Goal: Book appointment/travel/reservation

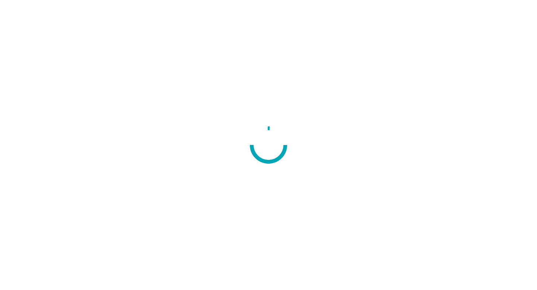
scroll to position [24, 0]
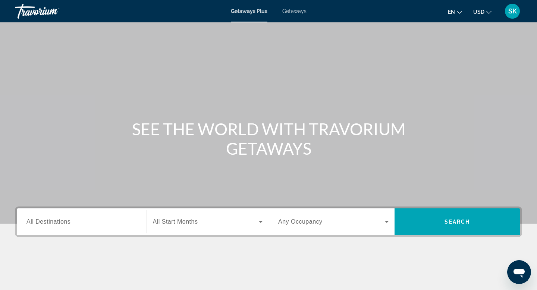
click at [62, 230] on div "Search widget" at bounding box center [82, 222] width 110 height 21
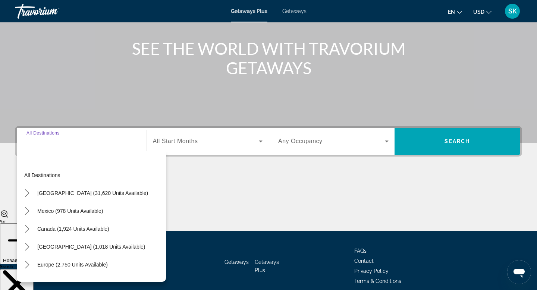
scroll to position [113, 0]
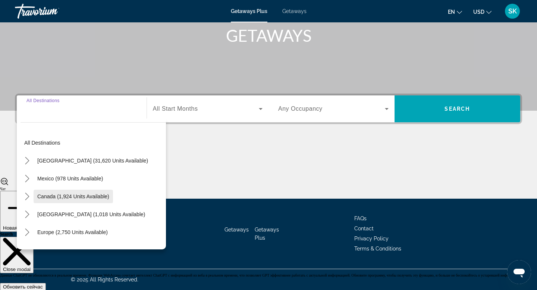
click at [64, 196] on span "Canada (1,924 units available)" at bounding box center [73, 197] width 72 height 6
type input "**********"
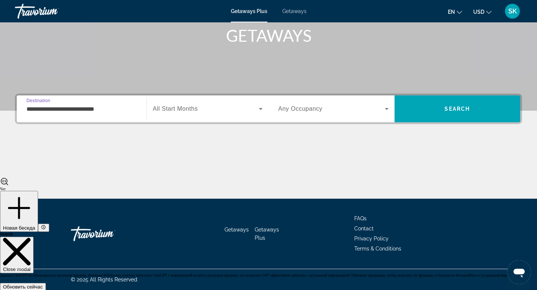
click at [192, 116] on div "Search widget" at bounding box center [208, 109] width 110 height 21
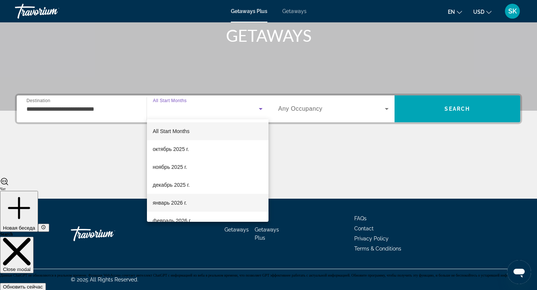
click at [183, 201] on span "январь 2026 г." at bounding box center [170, 203] width 34 height 9
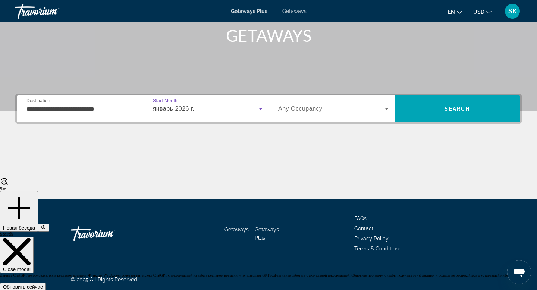
click at [316, 114] on div "Search widget" at bounding box center [333, 109] width 110 height 21
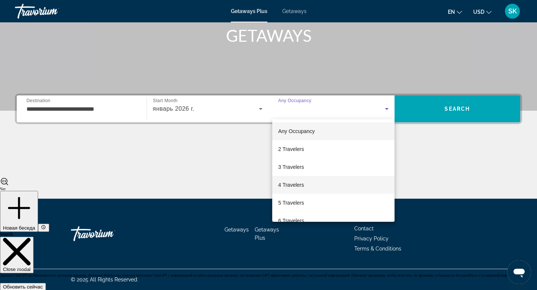
click at [292, 188] on span "4 Travelers" at bounding box center [291, 185] width 26 height 9
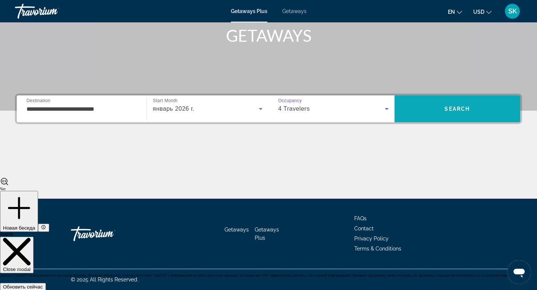
click at [455, 111] on span "Search" at bounding box center [457, 109] width 25 height 6
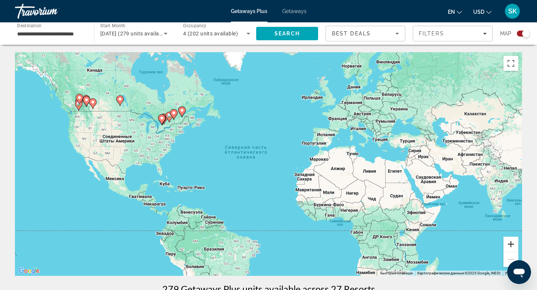
click at [512, 241] on button "Увеличить" at bounding box center [511, 244] width 15 height 15
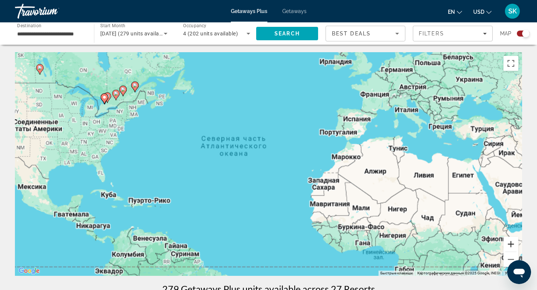
click at [512, 241] on button "Увеличить" at bounding box center [511, 244] width 15 height 15
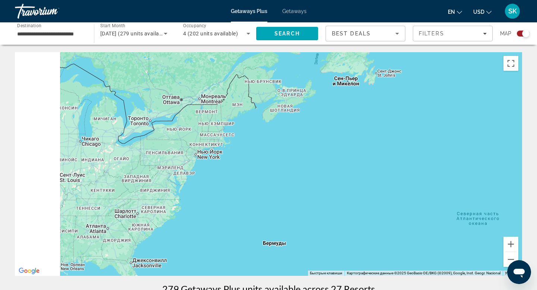
drag, startPoint x: 83, startPoint y: 112, endPoint x: 386, endPoint y: 214, distance: 319.5
click at [386, 214] on div "Main content" at bounding box center [269, 164] width 508 height 224
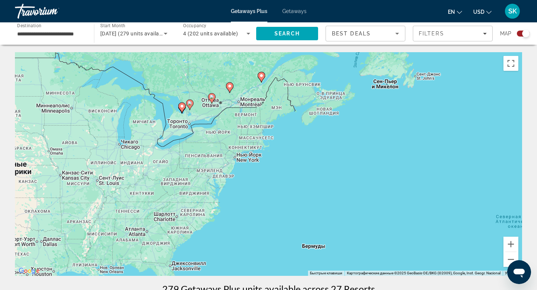
drag, startPoint x: 87, startPoint y: 119, endPoint x: 115, endPoint y: 57, distance: 67.3
click at [392, 228] on div "Чтобы активировать перетаскивание с помощью клавиатуры, нажмите Alt + Ввод. Пос…" at bounding box center [269, 164] width 508 height 224
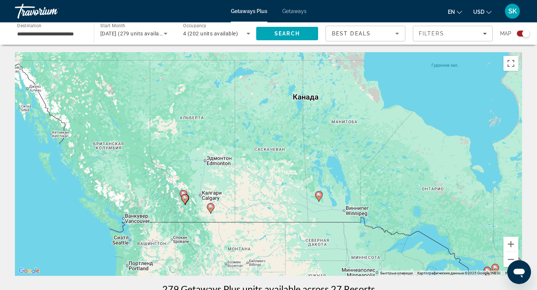
drag, startPoint x: 83, startPoint y: 81, endPoint x: 344, endPoint y: 241, distance: 305.9
click at [344, 241] on div "Чтобы активировать перетаскивание с помощью клавиатуры, нажмите Alt + Ввод. Пос…" at bounding box center [269, 164] width 508 height 224
click at [512, 241] on button "Увеличить" at bounding box center [511, 244] width 15 height 15
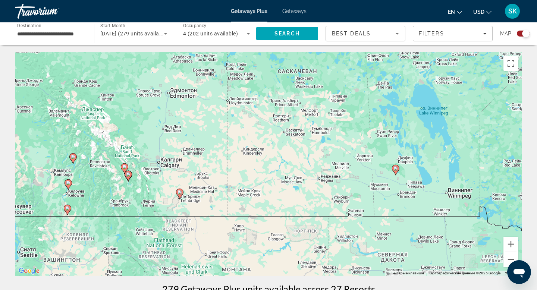
drag, startPoint x: 102, startPoint y: 207, endPoint x: 129, endPoint y: 142, distance: 70.3
click at [129, 142] on div "Чтобы активировать перетаскивание с помощью клавиатуры, нажмите Alt + Ввод. Пос…" at bounding box center [269, 164] width 508 height 224
click at [514, 245] on button "Увеличить" at bounding box center [511, 244] width 15 height 15
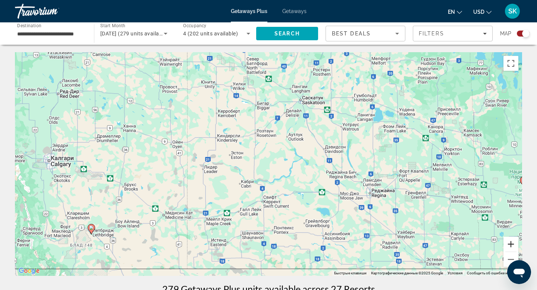
click at [514, 245] on button "Увеличить" at bounding box center [511, 244] width 15 height 15
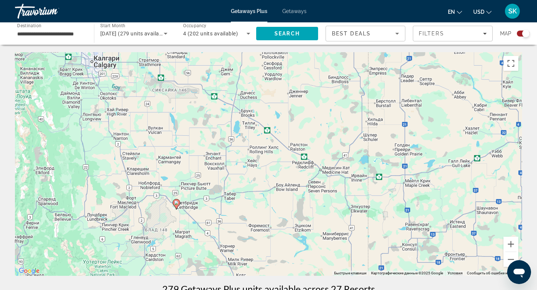
drag, startPoint x: 61, startPoint y: 172, endPoint x: 325, endPoint y: 72, distance: 282.7
click at [325, 72] on div "Чтобы активировать перетаскивание с помощью клавиатуры, нажмите Alt + Ввод. Пос…" at bounding box center [269, 164] width 508 height 224
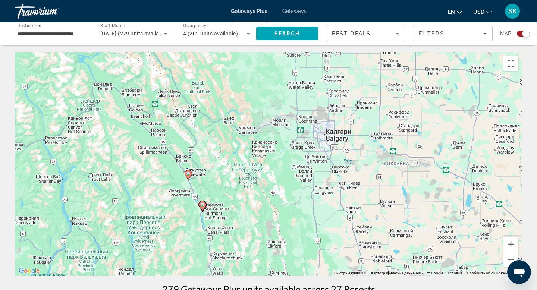
drag, startPoint x: 96, startPoint y: 108, endPoint x: 328, endPoint y: 177, distance: 241.9
click at [328, 177] on div "Чтобы активировать перетаскивание с помощью клавиатуры, нажмите Alt + Ввод. Пос…" at bounding box center [269, 164] width 508 height 224
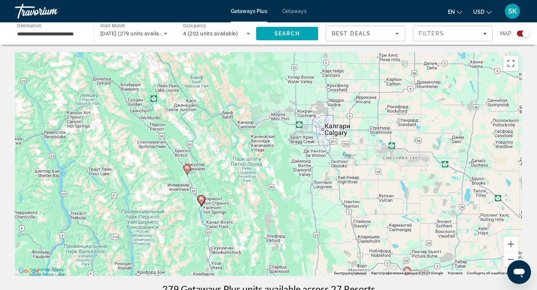
click at [187, 166] on image "Main content" at bounding box center [187, 168] width 4 height 4
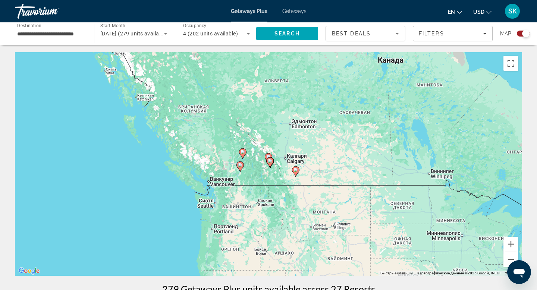
click at [269, 154] on icon "Main content" at bounding box center [268, 159] width 7 height 10
type input "**********"
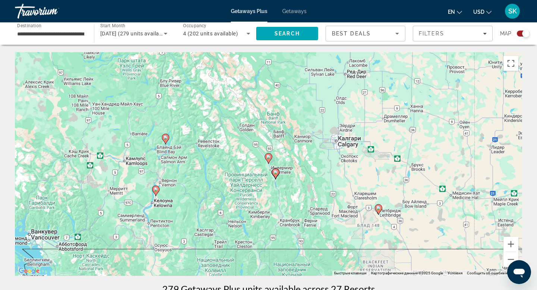
click at [269, 154] on icon "Main content" at bounding box center [268, 159] width 7 height 10
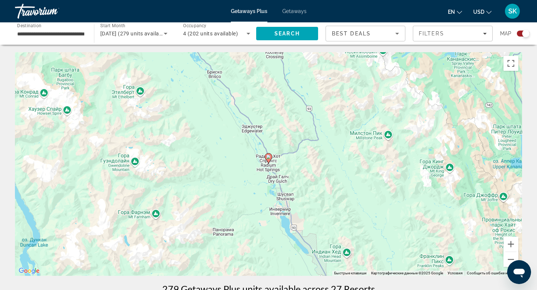
click at [269, 160] on icon "Main content" at bounding box center [268, 159] width 7 height 10
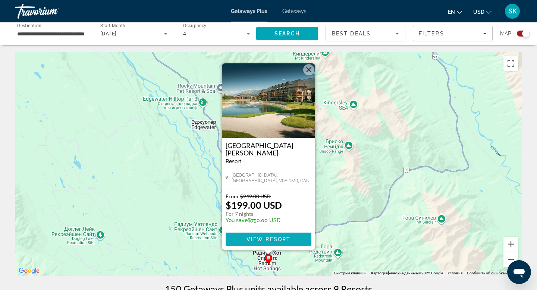
click at [273, 241] on span "View Resort" at bounding box center [269, 240] width 44 height 6
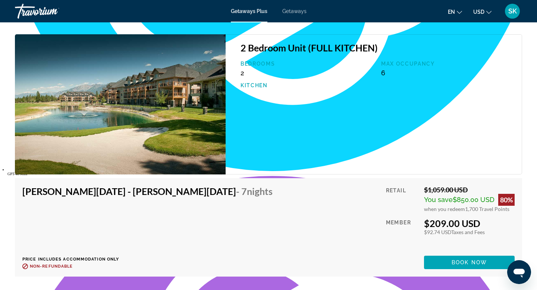
scroll to position [2030, 0]
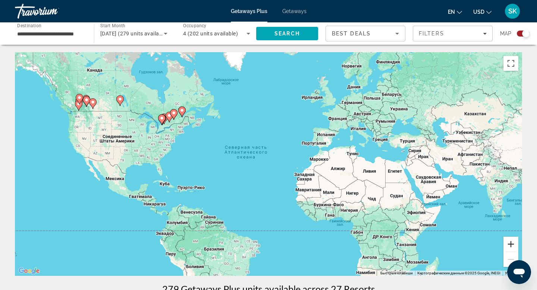
click at [513, 244] on button "Увеличить" at bounding box center [511, 244] width 15 height 15
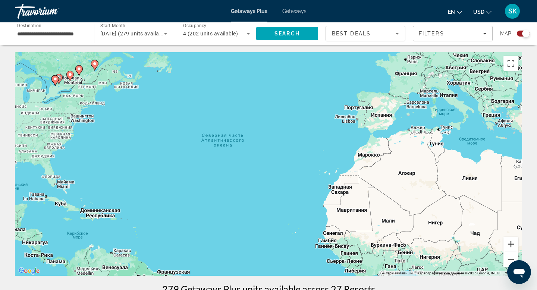
click at [513, 244] on button "Увеличить" at bounding box center [511, 244] width 15 height 15
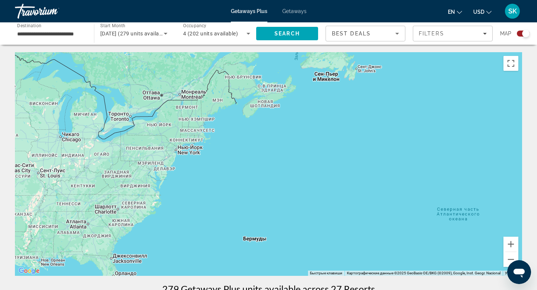
drag, startPoint x: 22, startPoint y: 99, endPoint x: 304, endPoint y: 197, distance: 298.3
click at [304, 197] on div "Main content" at bounding box center [269, 164] width 508 height 224
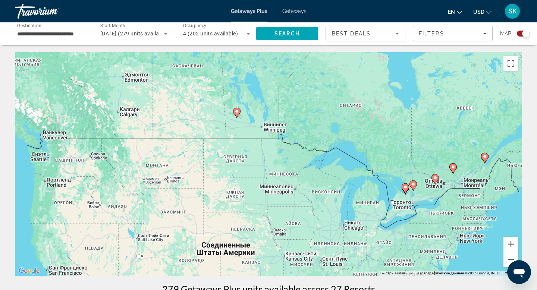
drag, startPoint x: 63, startPoint y: 120, endPoint x: 347, endPoint y: 208, distance: 297.7
click at [347, 208] on div "Чтобы активировать перетаскивание с помощью клавиатуры, нажмите Alt + Ввод. Пос…" at bounding box center [269, 164] width 508 height 224
click at [521, 33] on div "Search widget" at bounding box center [523, 34] width 13 height 6
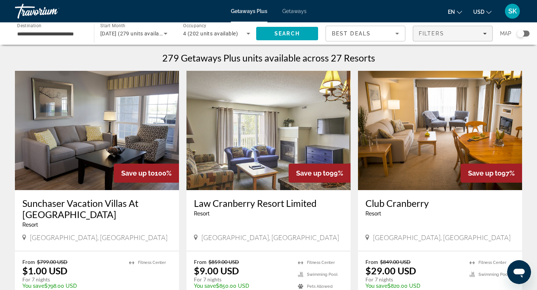
click at [459, 35] on div "Filters" at bounding box center [453, 34] width 68 height 6
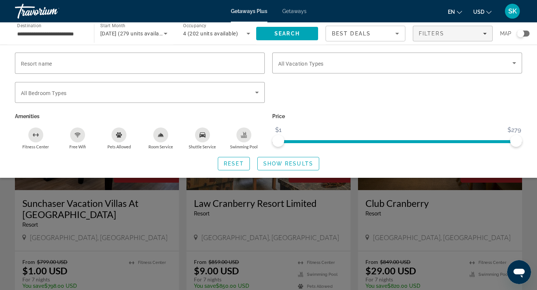
click at [346, 218] on div "Search widget" at bounding box center [268, 201] width 537 height 178
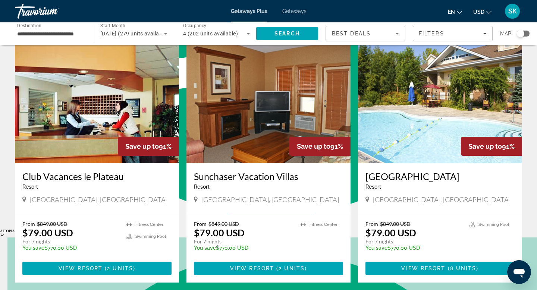
scroll to position [830, 0]
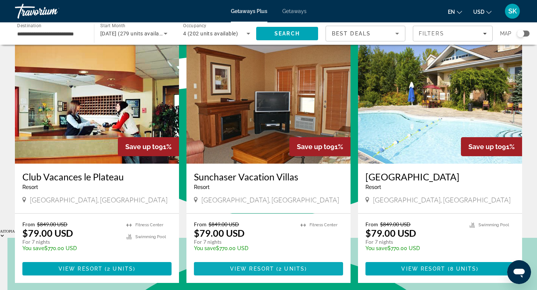
click at [274, 266] on span "View Resort" at bounding box center [252, 269] width 44 height 6
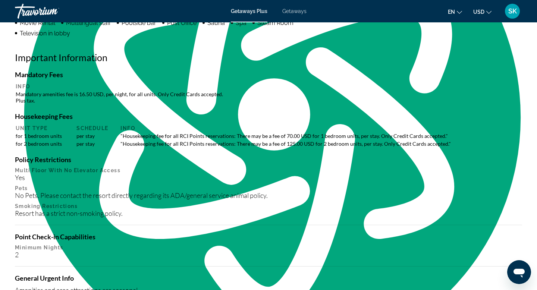
scroll to position [663, 0]
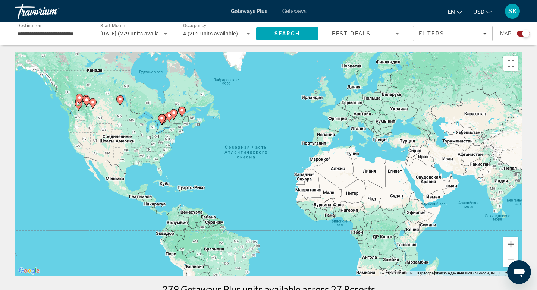
click at [92, 106] on icon "Main content" at bounding box center [93, 104] width 7 height 10
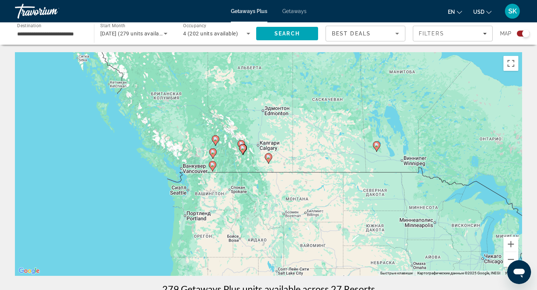
click at [243, 153] on icon "Main content" at bounding box center [243, 150] width 7 height 10
type input "**********"
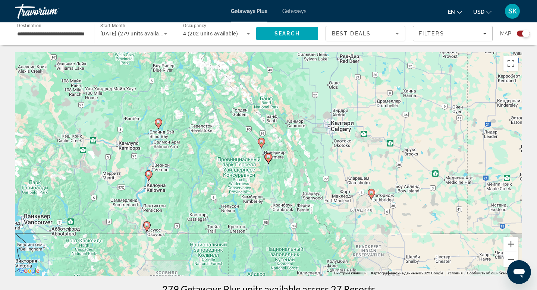
click at [270, 157] on image "Main content" at bounding box center [269, 157] width 4 height 4
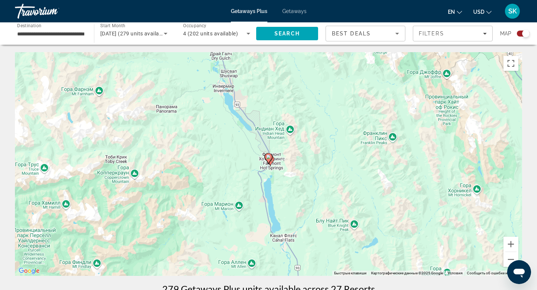
click at [270, 157] on image "Main content" at bounding box center [269, 157] width 4 height 4
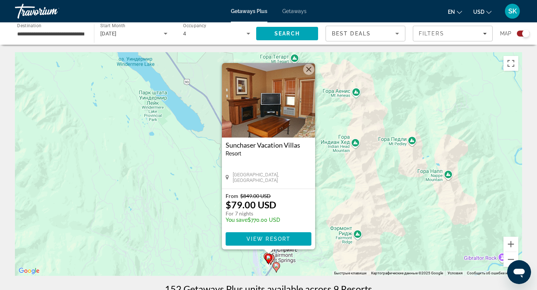
click at [275, 269] on icon "Main content" at bounding box center [276, 268] width 7 height 10
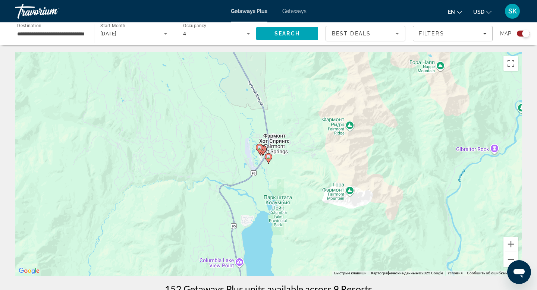
click at [271, 161] on gmp-advanced-marker "Main content" at bounding box center [268, 158] width 7 height 11
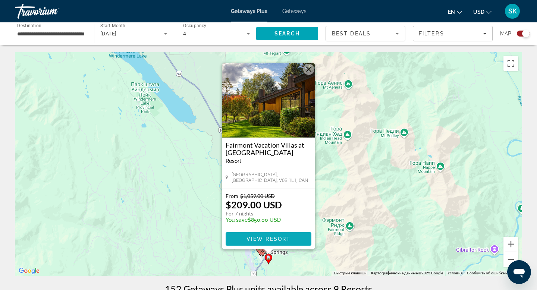
click at [273, 244] on span "Main content" at bounding box center [269, 239] width 86 height 18
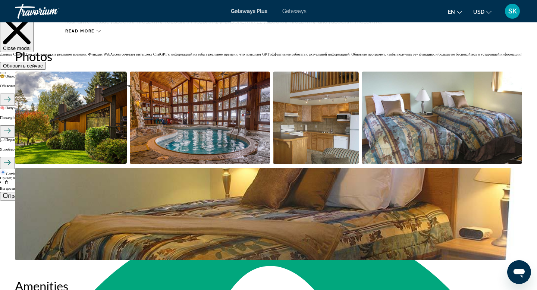
scroll to position [334, 0]
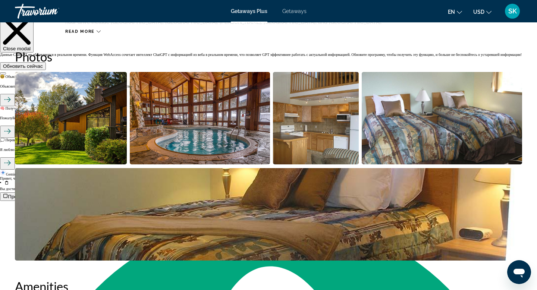
click at [204, 111] on img "Open full-screen image slider" at bounding box center [200, 118] width 140 height 93
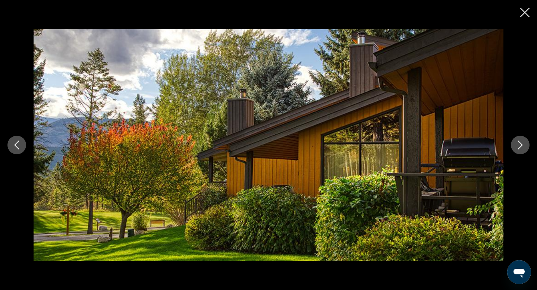
click at [520, 151] on button "Next image" at bounding box center [520, 145] width 19 height 19
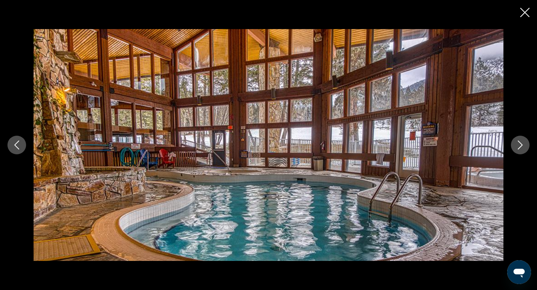
click at [520, 151] on button "Next image" at bounding box center [520, 145] width 19 height 19
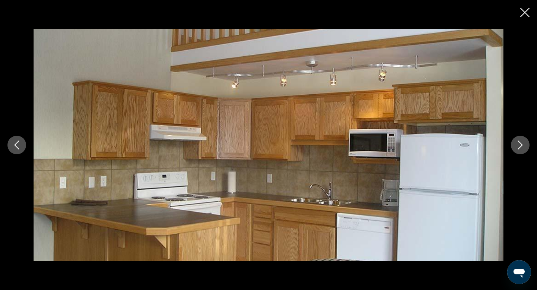
click at [520, 151] on button "Next image" at bounding box center [520, 145] width 19 height 19
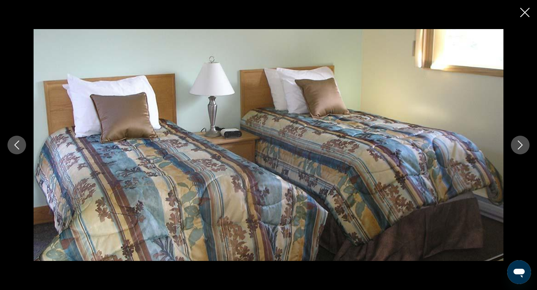
click at [520, 151] on button "Next image" at bounding box center [520, 145] width 19 height 19
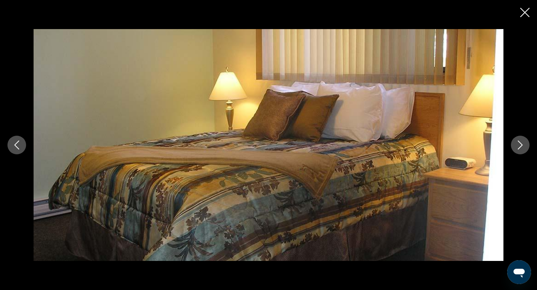
click at [520, 151] on button "Next image" at bounding box center [520, 145] width 19 height 19
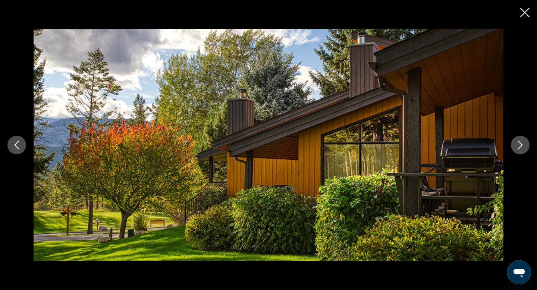
click at [520, 151] on button "Next image" at bounding box center [520, 145] width 19 height 19
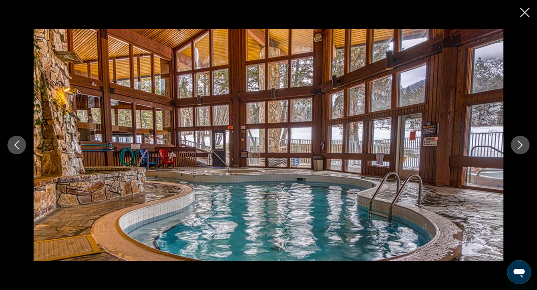
click at [520, 151] on button "Next image" at bounding box center [520, 145] width 19 height 19
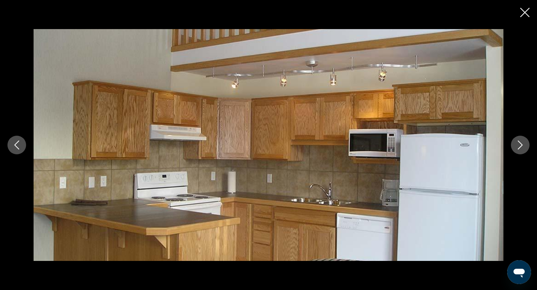
click at [520, 151] on button "Next image" at bounding box center [520, 145] width 19 height 19
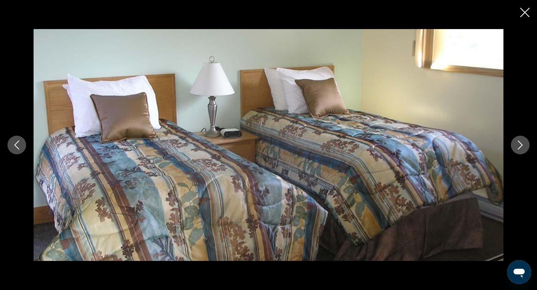
click at [520, 151] on button "Next image" at bounding box center [520, 145] width 19 height 19
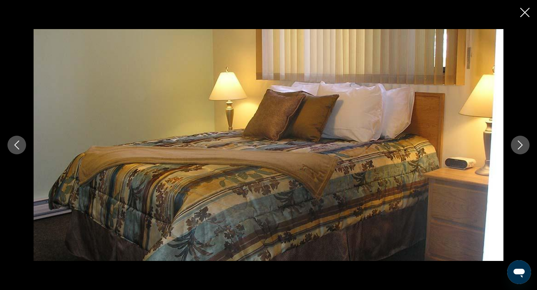
click at [520, 151] on button "Next image" at bounding box center [520, 145] width 19 height 19
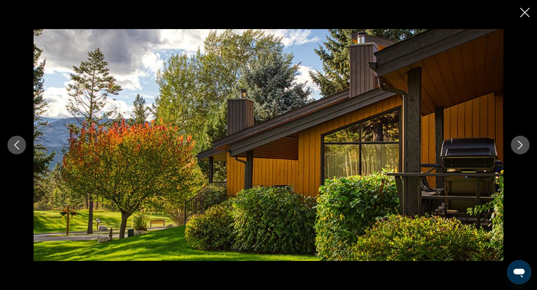
click at [520, 151] on button "Next image" at bounding box center [520, 145] width 19 height 19
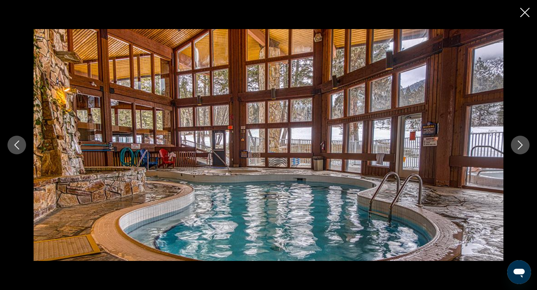
click at [520, 151] on button "Next image" at bounding box center [520, 145] width 19 height 19
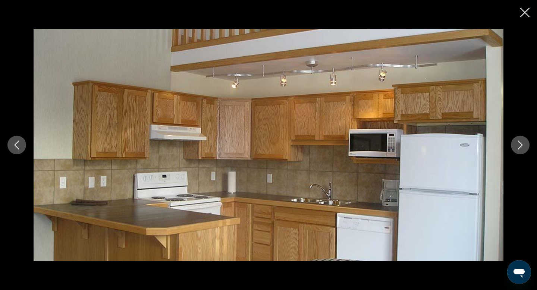
click at [524, 11] on icon "Close slideshow" at bounding box center [525, 12] width 9 height 9
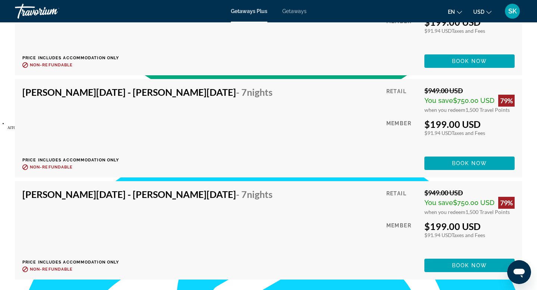
scroll to position [1476, 0]
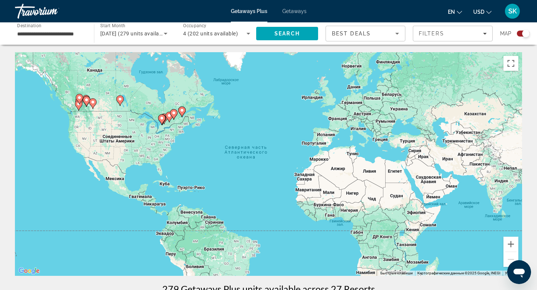
click at [92, 108] on gmp-advanced-marker "Main content" at bounding box center [92, 103] width 7 height 11
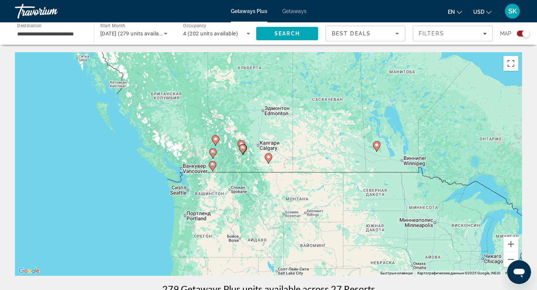
click at [269, 163] on icon "Main content" at bounding box center [268, 158] width 7 height 10
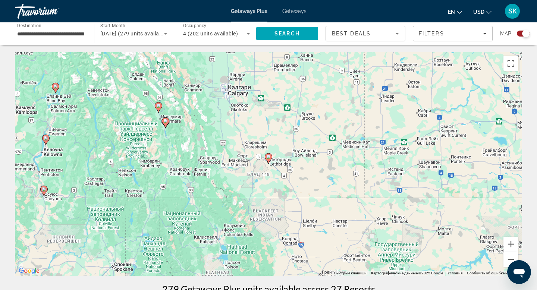
click at [166, 124] on icon "Main content" at bounding box center [165, 123] width 7 height 10
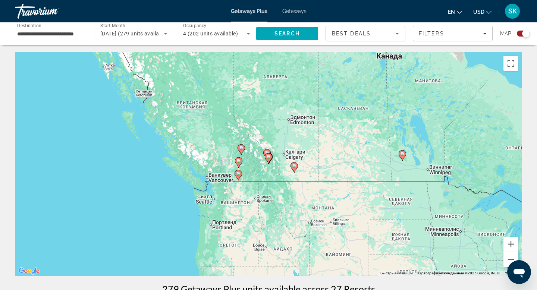
click at [269, 158] on image "Main content" at bounding box center [269, 157] width 4 height 4
type input "**********"
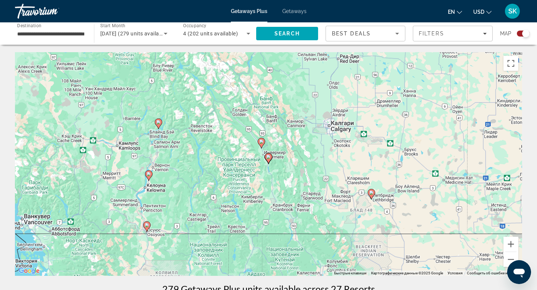
click at [269, 158] on image "Main content" at bounding box center [269, 157] width 4 height 4
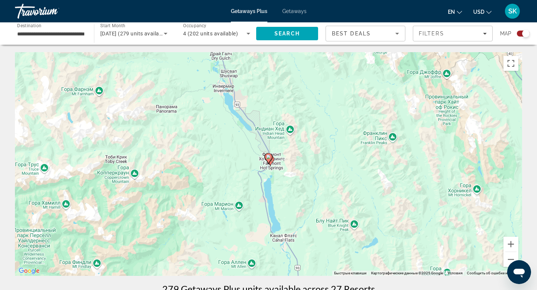
click at [269, 158] on image "Main content" at bounding box center [269, 157] width 4 height 4
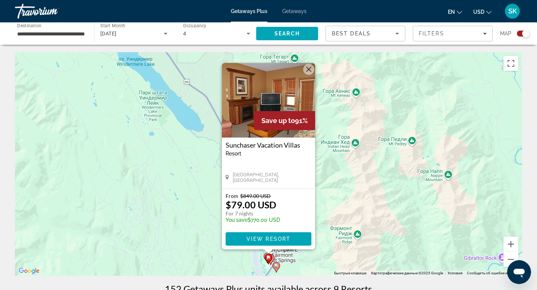
click at [272, 261] on icon "Main content" at bounding box center [271, 260] width 7 height 10
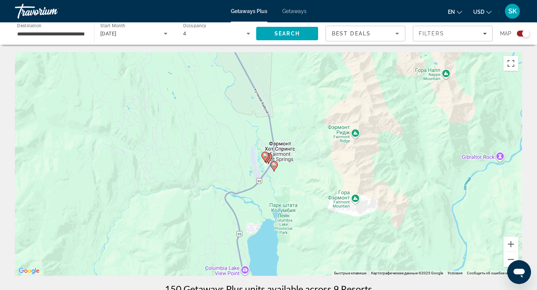
click at [272, 161] on gmp-advanced-marker "Main content" at bounding box center [268, 158] width 7 height 11
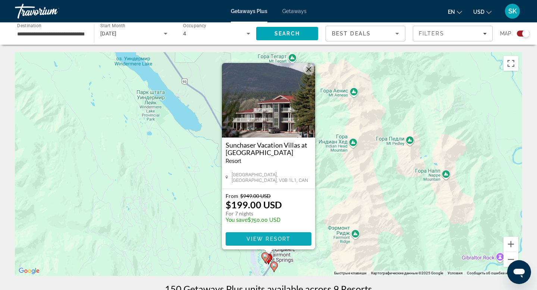
click at [262, 236] on span "View Resort" at bounding box center [269, 239] width 44 height 6
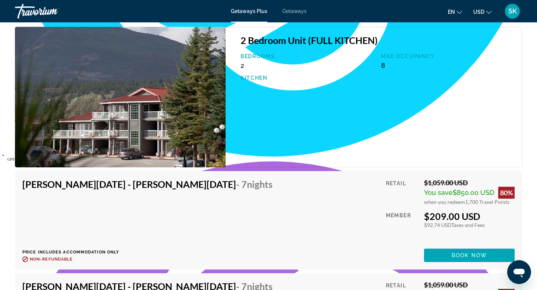
scroll to position [1962, 0]
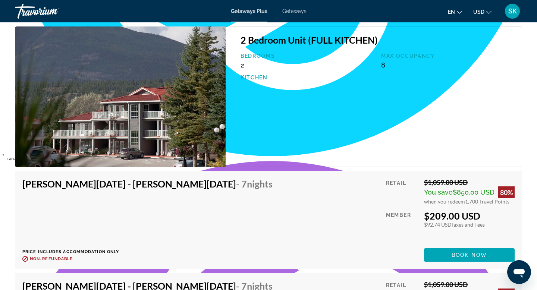
click at [140, 100] on img "Main content" at bounding box center [120, 97] width 211 height 141
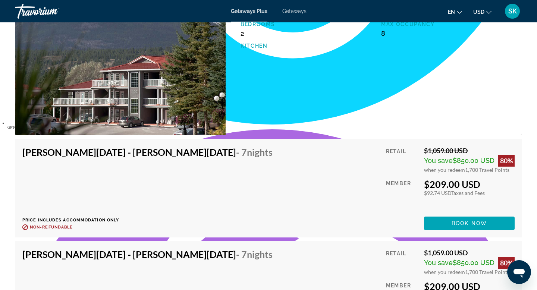
scroll to position [2001, 0]
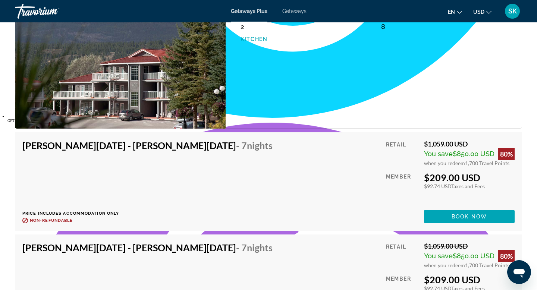
click at [124, 100] on img "Main content" at bounding box center [120, 58] width 211 height 141
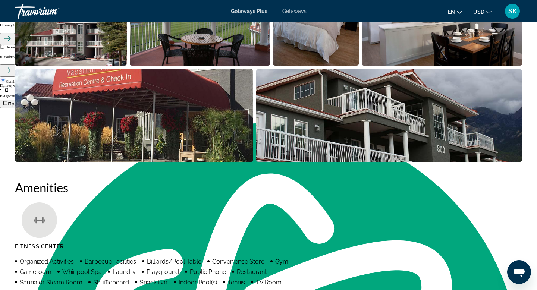
scroll to position [420, 0]
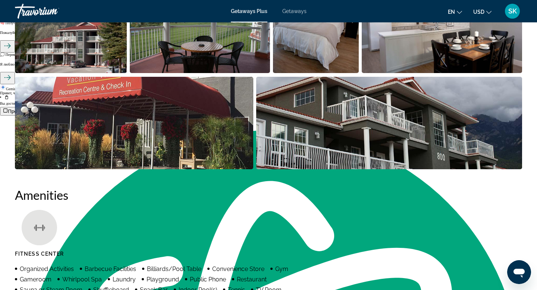
click at [135, 127] on img "Open full-screen image slider" at bounding box center [134, 123] width 239 height 93
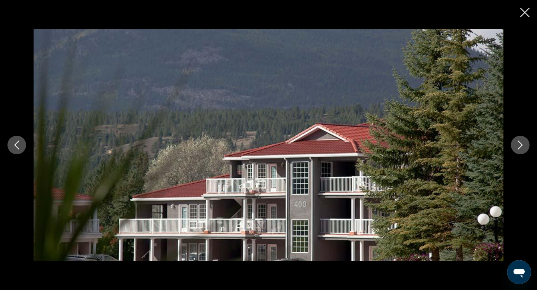
click at [519, 153] on button "Next image" at bounding box center [520, 145] width 19 height 19
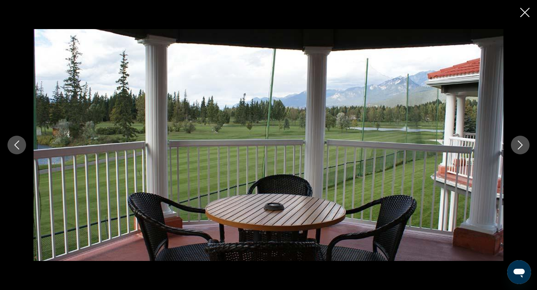
click at [519, 153] on button "Next image" at bounding box center [520, 145] width 19 height 19
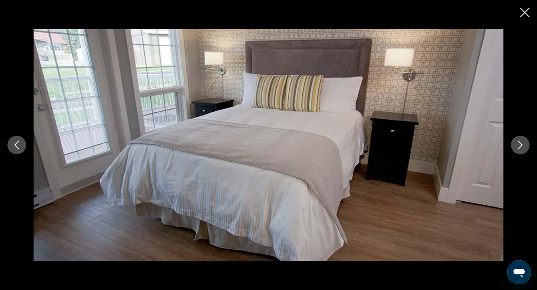
click at [519, 153] on button "Next image" at bounding box center [520, 145] width 19 height 19
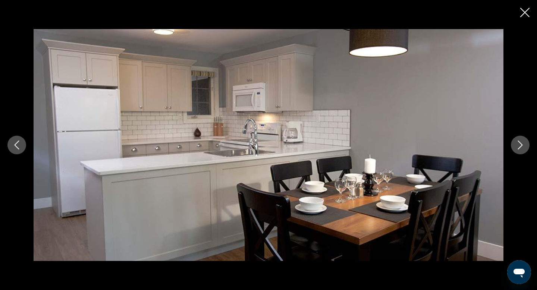
click at [519, 153] on button "Next image" at bounding box center [520, 145] width 19 height 19
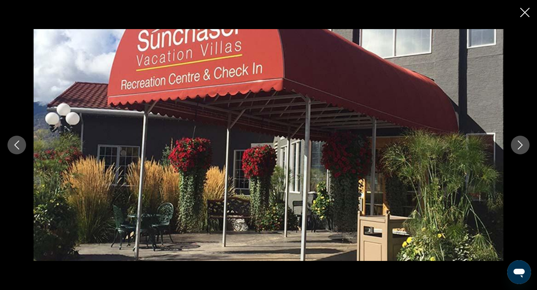
click at [519, 153] on button "Next image" at bounding box center [520, 145] width 19 height 19
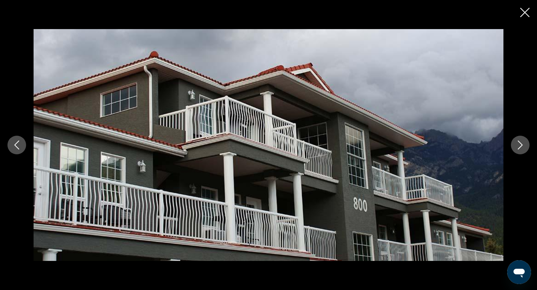
click at [519, 153] on button "Next image" at bounding box center [520, 145] width 19 height 19
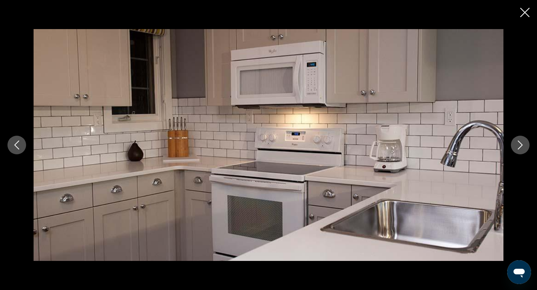
click at [519, 153] on button "Next image" at bounding box center [520, 145] width 19 height 19
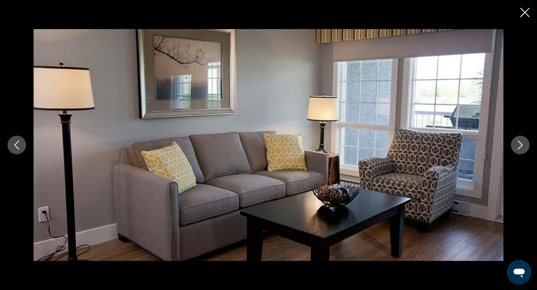
click at [519, 153] on button "Next image" at bounding box center [520, 145] width 19 height 19
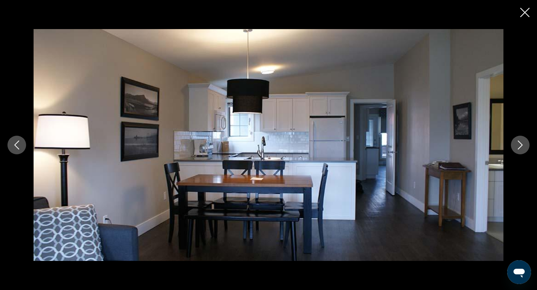
click at [519, 153] on button "Next image" at bounding box center [520, 145] width 19 height 19
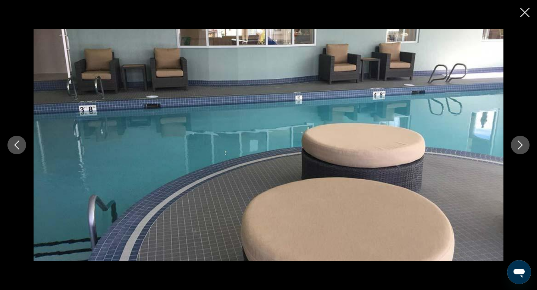
click at [519, 153] on button "Next image" at bounding box center [520, 145] width 19 height 19
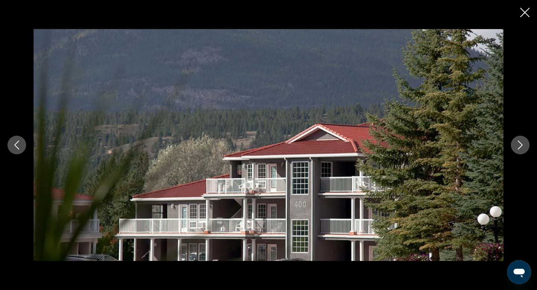
click at [519, 153] on button "Next image" at bounding box center [520, 145] width 19 height 19
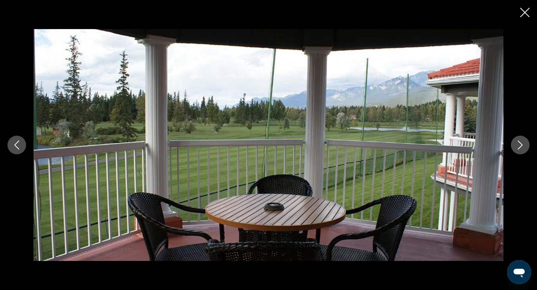
click at [519, 153] on button "Next image" at bounding box center [520, 145] width 19 height 19
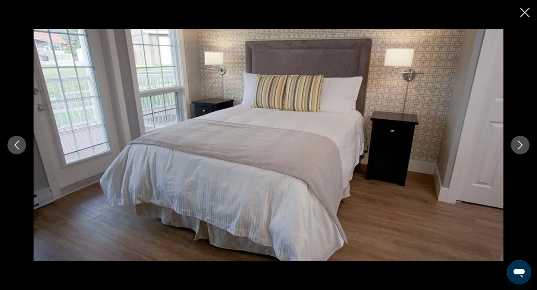
click at [521, 19] on div "prev next" at bounding box center [268, 145] width 537 height 290
click at [526, 17] on icon "Close slideshow" at bounding box center [525, 12] width 9 height 9
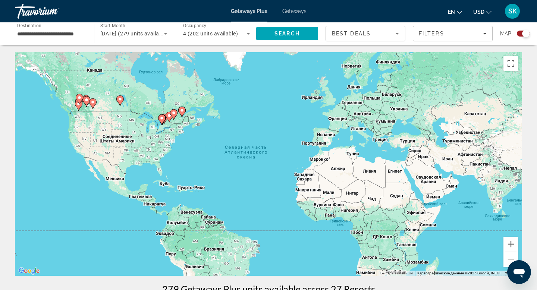
click at [87, 100] on image "Main content" at bounding box center [86, 100] width 4 height 4
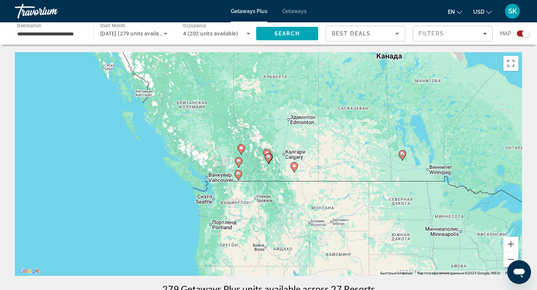
click at [267, 159] on icon "Main content" at bounding box center [268, 159] width 7 height 10
type input "**********"
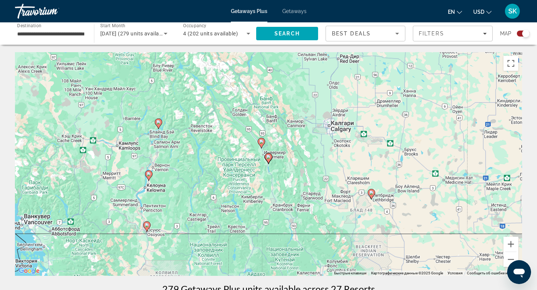
click at [267, 159] on icon "Main content" at bounding box center [268, 159] width 7 height 10
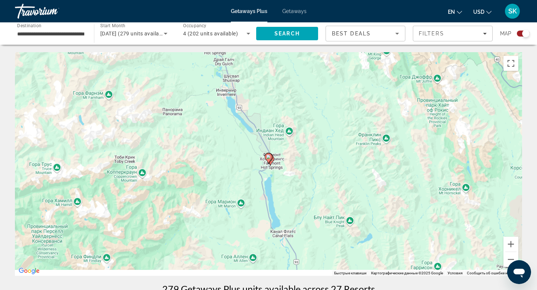
click at [267, 159] on icon "Main content" at bounding box center [268, 159] width 7 height 10
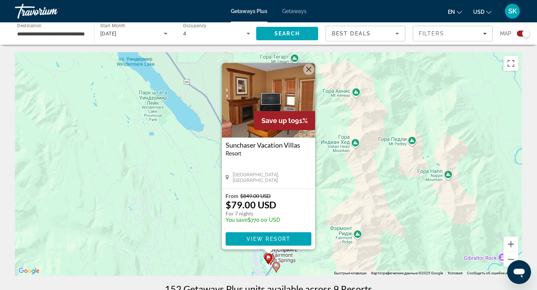
click at [311, 73] on button "Закрыть" at bounding box center [308, 69] width 11 height 11
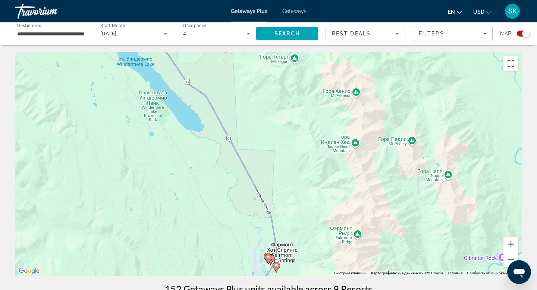
click at [267, 255] on icon "Main content" at bounding box center [268, 260] width 7 height 10
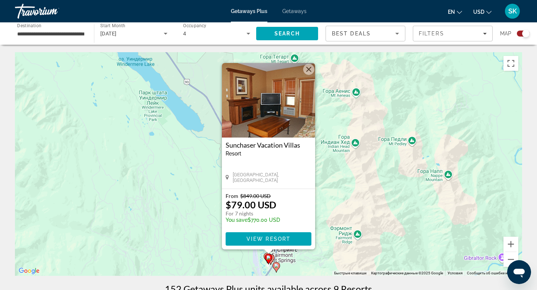
click at [309, 69] on button "Закрыть" at bounding box center [308, 69] width 11 height 11
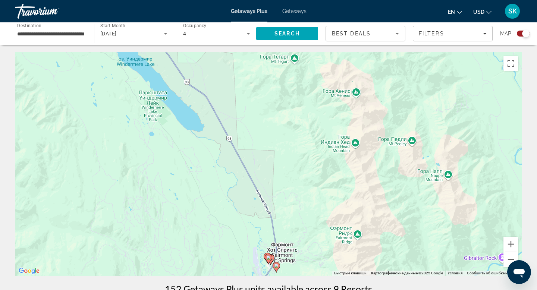
click at [272, 260] on gmp-advanced-marker "Main content" at bounding box center [268, 259] width 7 height 11
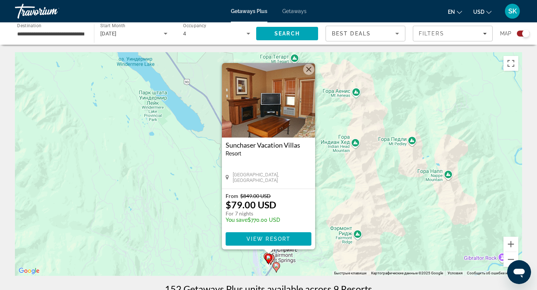
click at [309, 70] on button "Закрыть" at bounding box center [308, 69] width 11 height 11
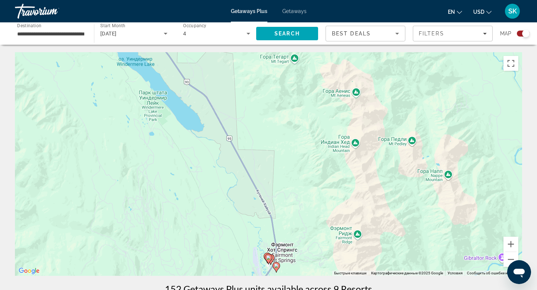
click at [277, 269] on icon "Main content" at bounding box center [276, 268] width 7 height 10
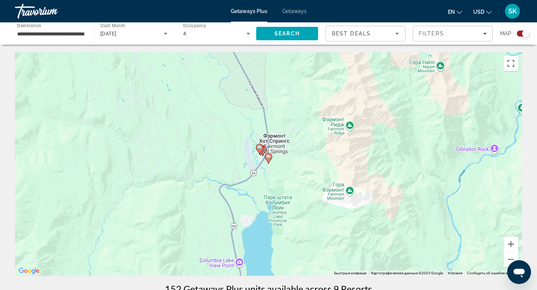
click at [263, 149] on gmp-advanced-marker "Main content" at bounding box center [259, 149] width 7 height 11
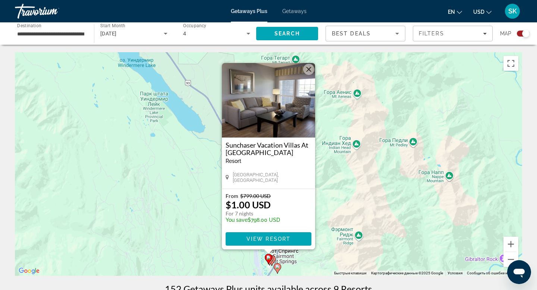
click at [309, 67] on button "Закрыть" at bounding box center [308, 69] width 11 height 11
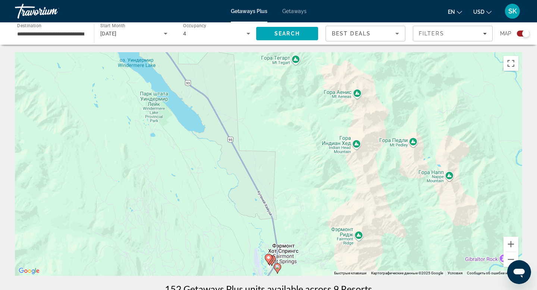
click at [274, 260] on image "Main content" at bounding box center [272, 259] width 4 height 4
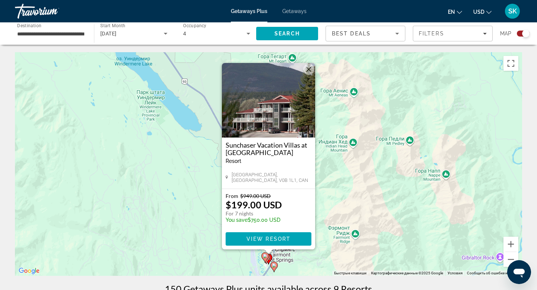
click at [310, 71] on button "Закрыть" at bounding box center [308, 69] width 11 height 11
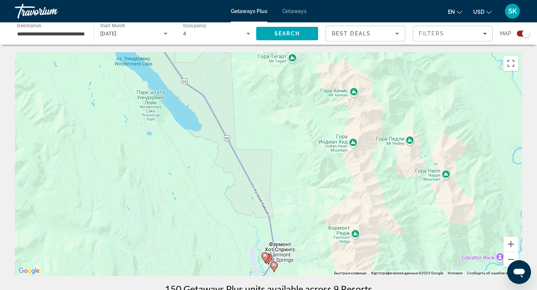
click at [117, 35] on span "[DATE]" at bounding box center [108, 34] width 16 height 6
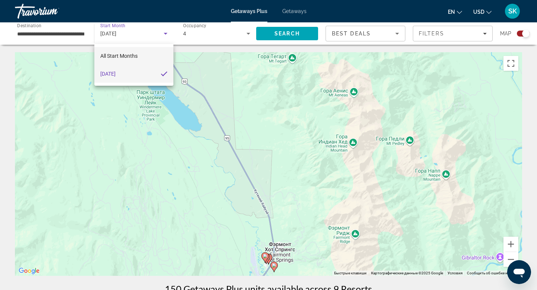
click at [126, 60] on span "All Start Months" at bounding box center [118, 56] width 37 height 9
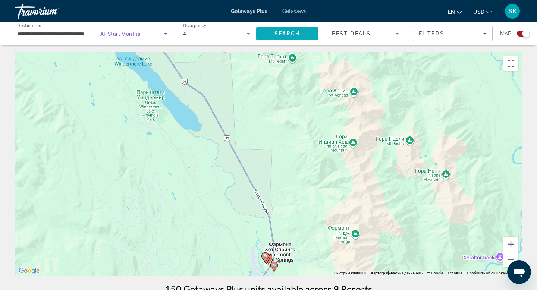
click at [287, 36] on span "Search" at bounding box center [287, 34] width 25 height 6
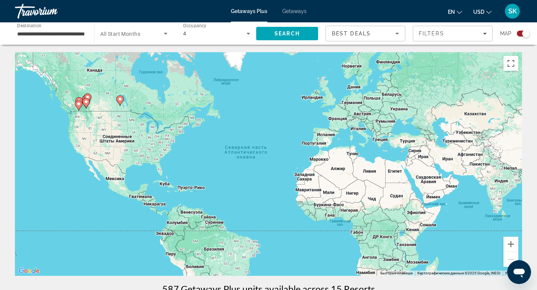
click at [130, 35] on span "All Start Months" at bounding box center [120, 34] width 40 height 6
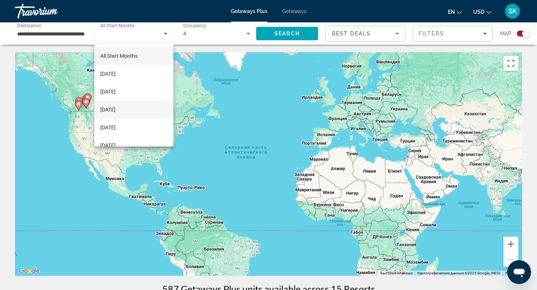
click at [116, 109] on span "[DATE]" at bounding box center [107, 109] width 15 height 9
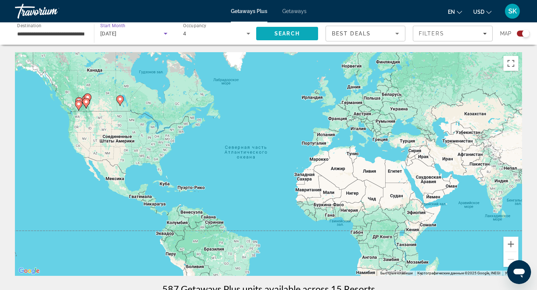
click at [293, 33] on span "Search" at bounding box center [287, 34] width 25 height 6
click at [86, 101] on image "Main content" at bounding box center [86, 100] width 4 height 4
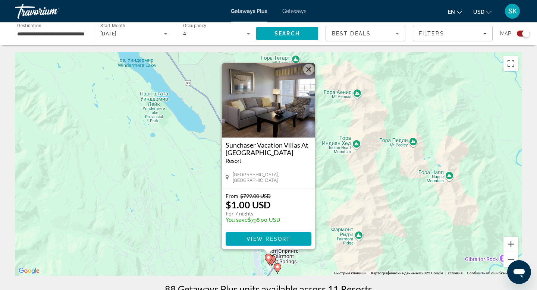
click at [307, 68] on button "Закрыть" at bounding box center [308, 69] width 11 height 11
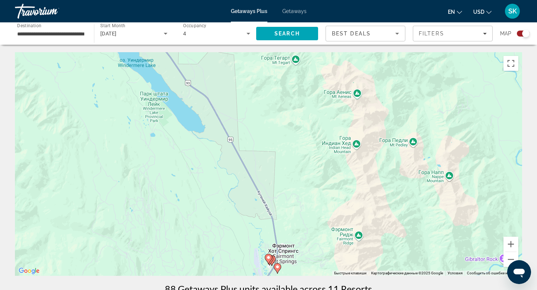
click at [270, 259] on image "Main content" at bounding box center [269, 258] width 4 height 4
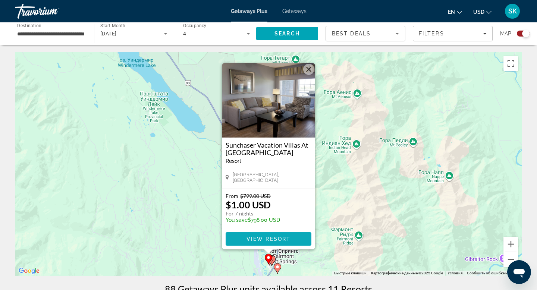
click at [280, 242] on span "Main content" at bounding box center [269, 239] width 86 height 18
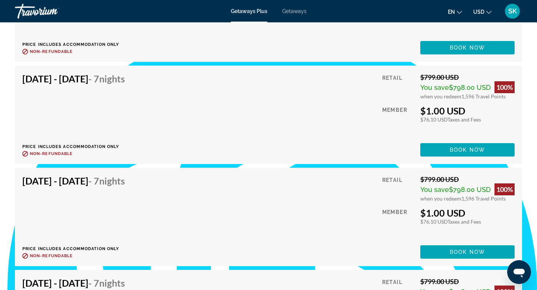
scroll to position [1568, 0]
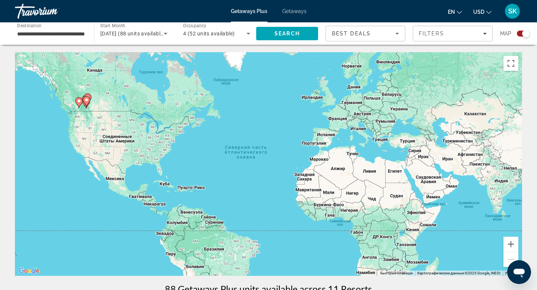
click at [87, 101] on image "Main content" at bounding box center [86, 100] width 4 height 4
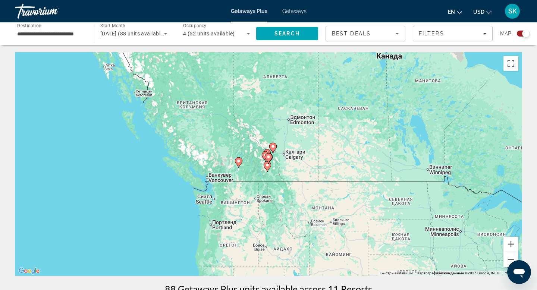
click at [270, 168] on gmp-advanced-marker "Main content" at bounding box center [267, 166] width 7 height 11
type input "**********"
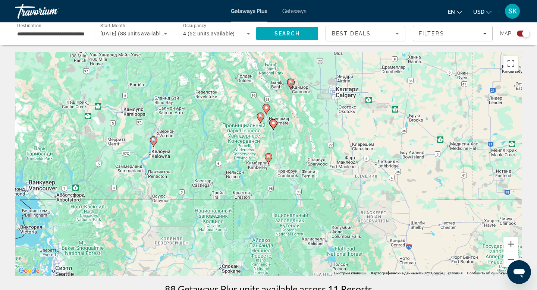
click at [269, 158] on image "Main content" at bounding box center [269, 157] width 4 height 4
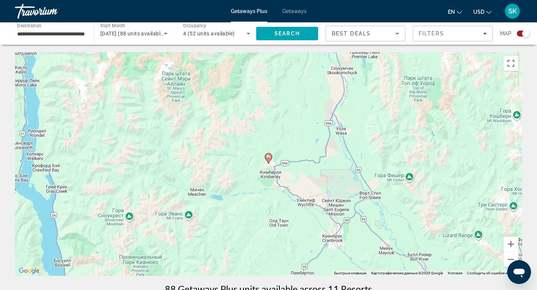
click at [269, 158] on image "Main content" at bounding box center [269, 157] width 4 height 4
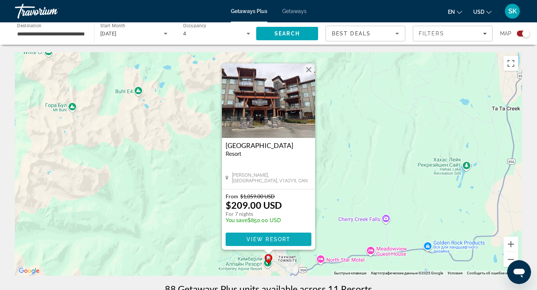
click at [267, 239] on span "View Resort" at bounding box center [269, 240] width 44 height 6
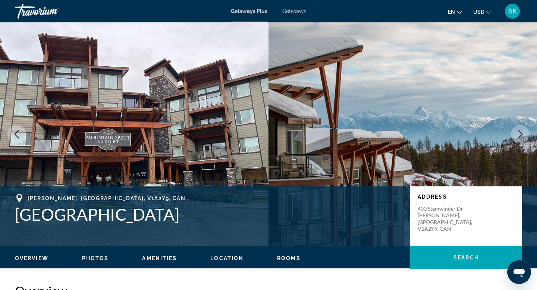
click at [523, 133] on icon "Next image" at bounding box center [520, 134] width 9 height 9
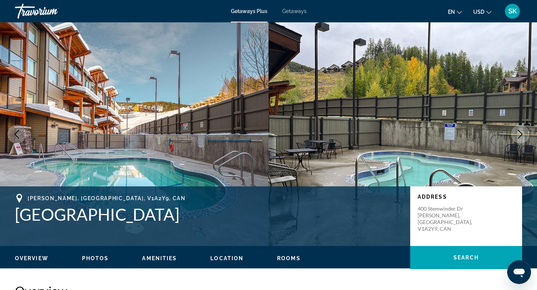
click at [523, 133] on icon "Next image" at bounding box center [520, 134] width 9 height 9
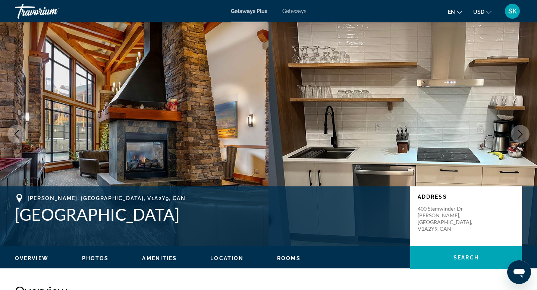
click at [523, 133] on icon "Next image" at bounding box center [520, 134] width 9 height 9
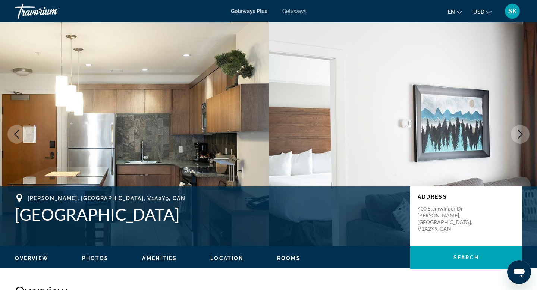
click at [12, 135] on icon "Previous image" at bounding box center [16, 134] width 9 height 9
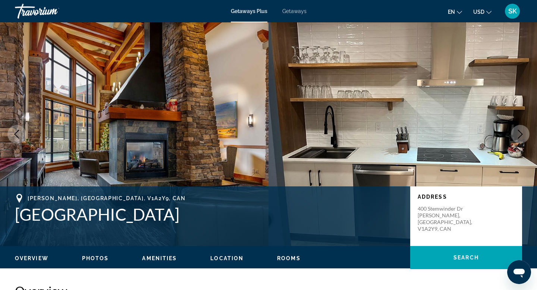
click at [520, 139] on button "Next image" at bounding box center [520, 134] width 19 height 19
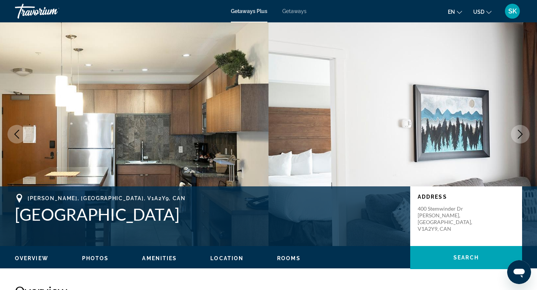
click at [520, 139] on button "Next image" at bounding box center [520, 134] width 19 height 19
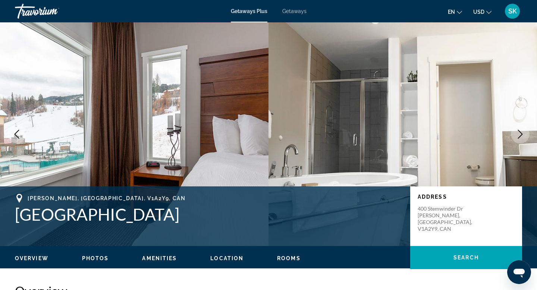
click at [520, 139] on button "Next image" at bounding box center [520, 134] width 19 height 19
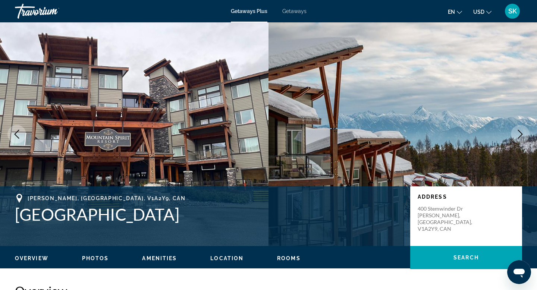
click at [520, 139] on button "Next image" at bounding box center [520, 134] width 19 height 19
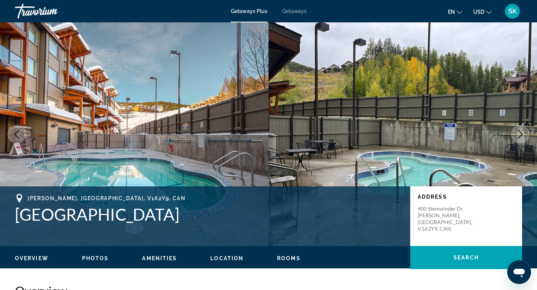
click at [520, 139] on button "Next image" at bounding box center [520, 134] width 19 height 19
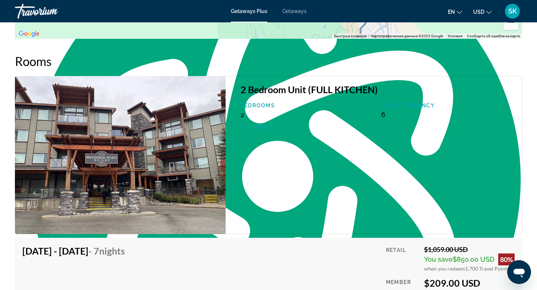
scroll to position [1146, 0]
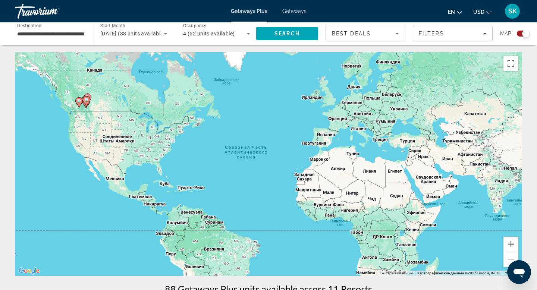
click at [86, 105] on icon "Main content" at bounding box center [86, 102] width 7 height 10
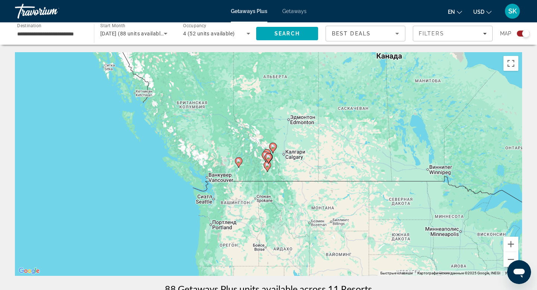
click at [268, 167] on icon "Main content" at bounding box center [267, 167] width 7 height 10
type input "**********"
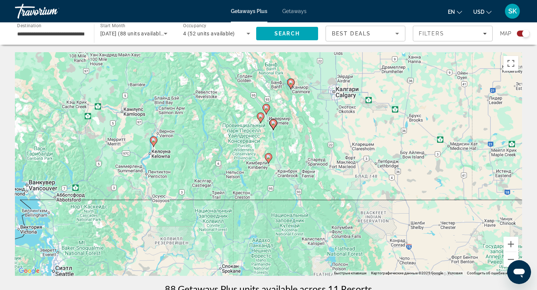
click at [274, 121] on image "Main content" at bounding box center [273, 123] width 4 height 4
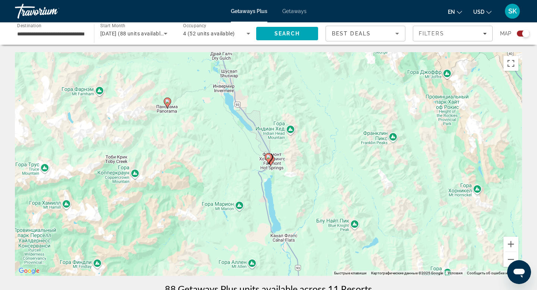
click at [165, 100] on image "Main content" at bounding box center [167, 101] width 4 height 4
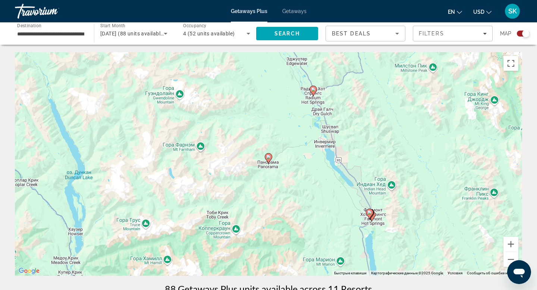
click at [270, 158] on image "Main content" at bounding box center [269, 157] width 4 height 4
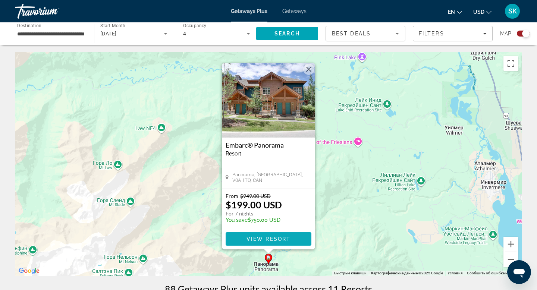
click at [258, 243] on span "Main content" at bounding box center [269, 239] width 86 height 18
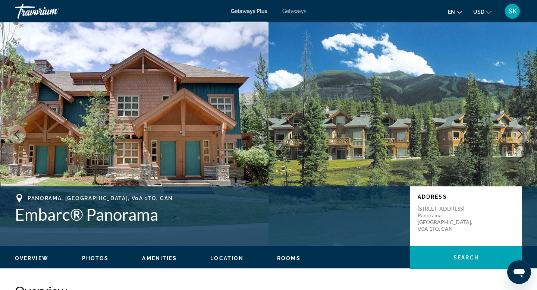
click at [520, 137] on icon "Next image" at bounding box center [520, 134] width 5 height 9
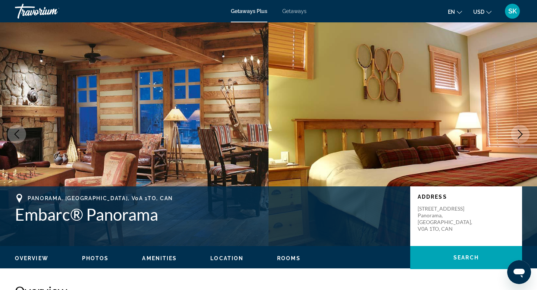
click at [520, 137] on icon "Next image" at bounding box center [520, 134] width 5 height 9
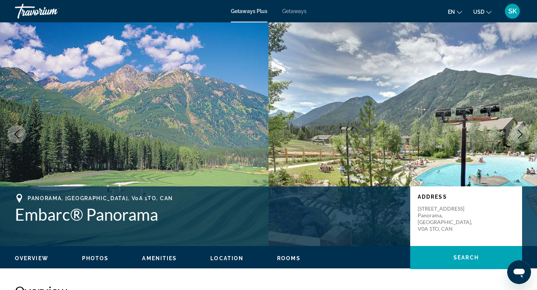
click at [520, 137] on icon "Next image" at bounding box center [520, 134] width 5 height 9
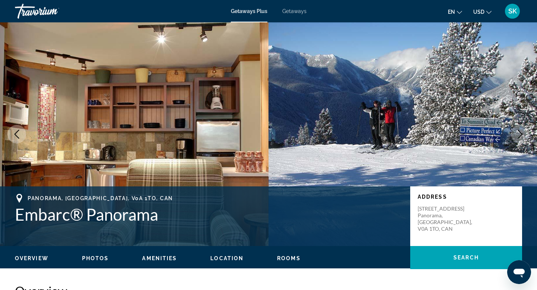
click at [520, 137] on icon "Next image" at bounding box center [520, 134] width 5 height 9
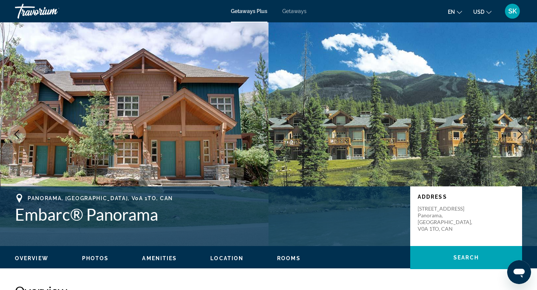
click at [520, 137] on icon "Next image" at bounding box center [520, 134] width 5 height 9
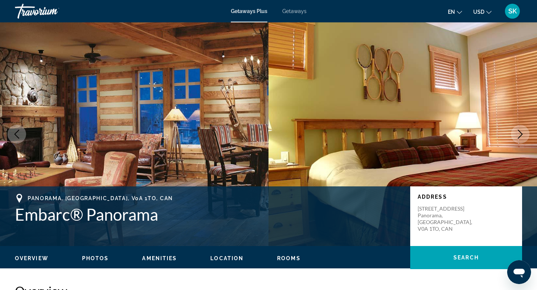
click at [520, 137] on icon "Next image" at bounding box center [520, 134] width 5 height 9
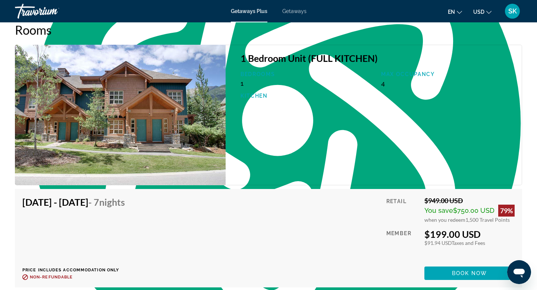
scroll to position [1205, 0]
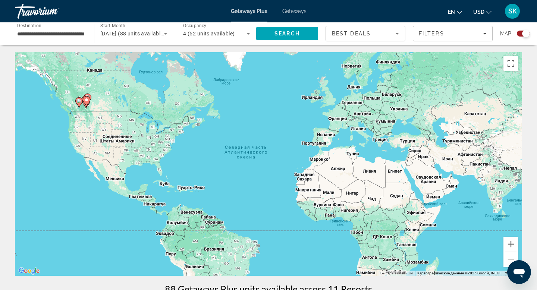
click at [87, 103] on icon "Main content" at bounding box center [86, 102] width 7 height 10
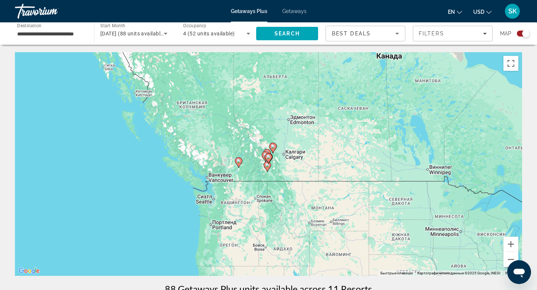
click at [267, 167] on image "Main content" at bounding box center [267, 165] width 4 height 4
type input "**********"
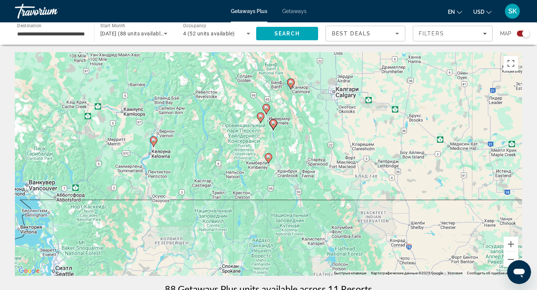
click at [274, 126] on icon "Main content" at bounding box center [273, 125] width 7 height 10
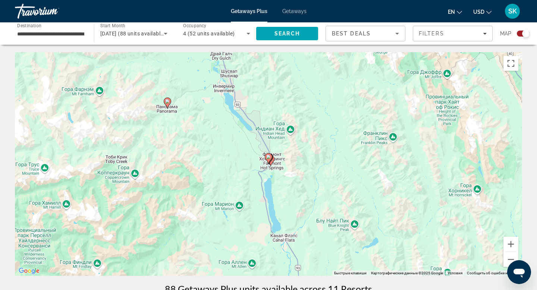
click at [269, 158] on image "Main content" at bounding box center [269, 157] width 4 height 4
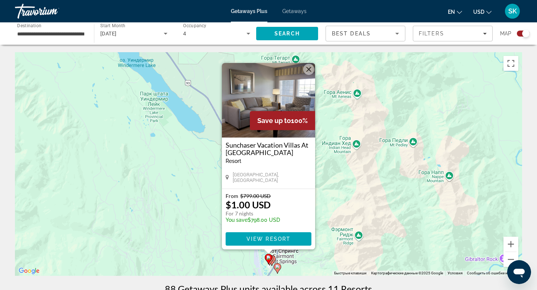
click at [311, 69] on button "Закрыть" at bounding box center [308, 69] width 11 height 11
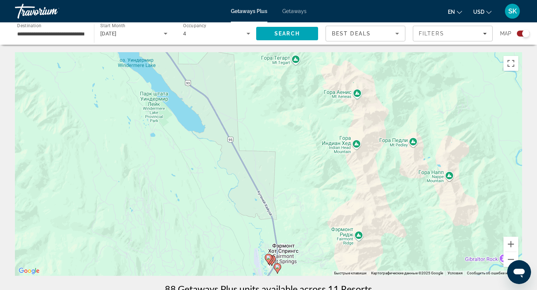
click at [273, 262] on gmp-advanced-marker "Main content" at bounding box center [269, 260] width 7 height 11
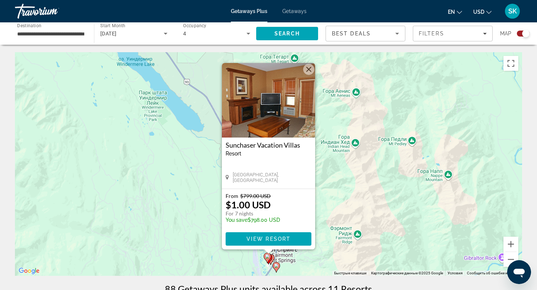
click at [310, 72] on button "Закрыть" at bounding box center [308, 69] width 11 height 11
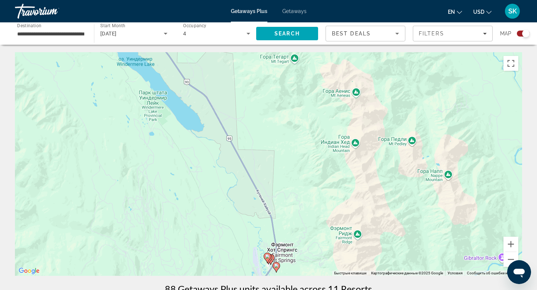
click at [277, 268] on image "Main content" at bounding box center [276, 266] width 4 height 4
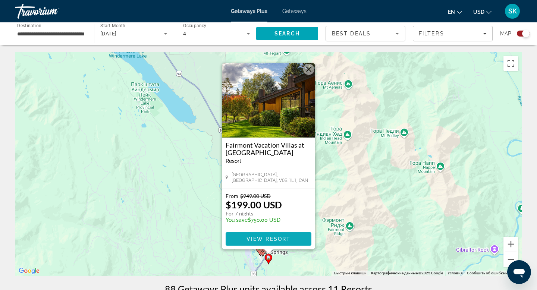
click at [280, 240] on span "View Resort" at bounding box center [269, 239] width 44 height 6
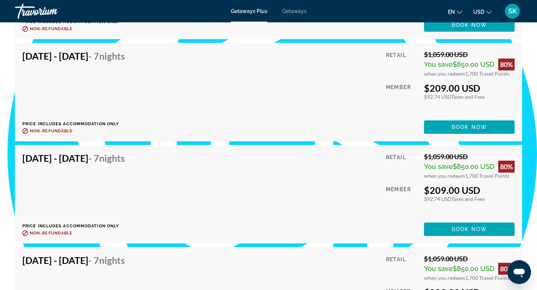
scroll to position [1700, 0]
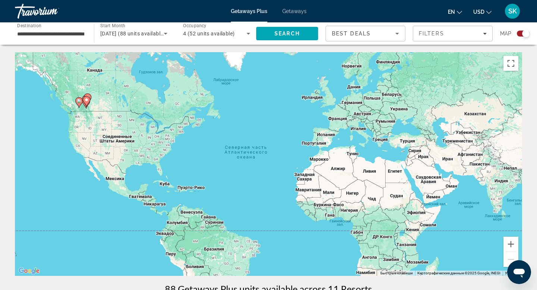
click at [78, 107] on gmp-advanced-marker "Main content" at bounding box center [78, 102] width 7 height 11
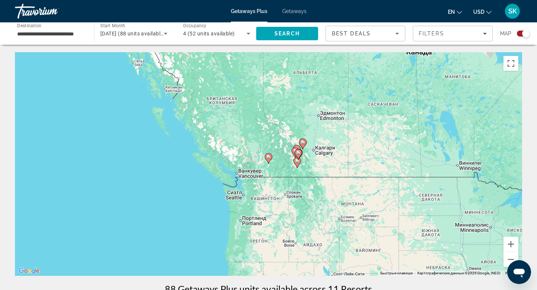
click at [296, 165] on gmp-advanced-marker "Main content" at bounding box center [297, 162] width 7 height 11
type input "**********"
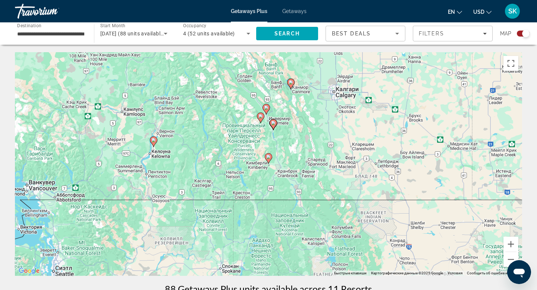
click at [297, 114] on div "Для навигации используйте клавиши со стрелками. Чтобы активировать перетаскиван…" at bounding box center [269, 164] width 508 height 224
click at [268, 109] on image "Main content" at bounding box center [266, 108] width 4 height 4
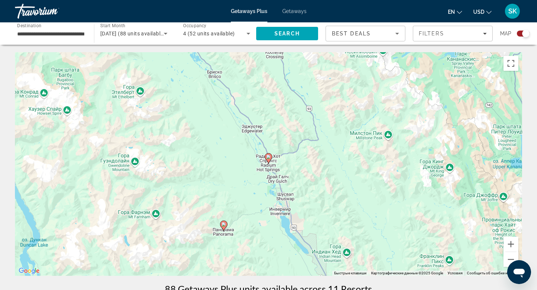
click at [269, 161] on icon "Main content" at bounding box center [268, 159] width 7 height 10
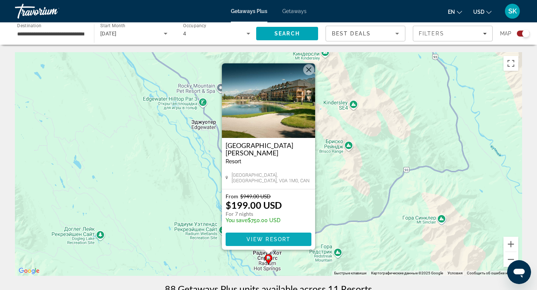
click at [265, 243] on span "Main content" at bounding box center [269, 240] width 86 height 18
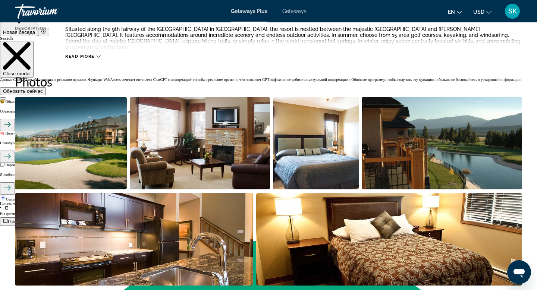
scroll to position [316, 0]
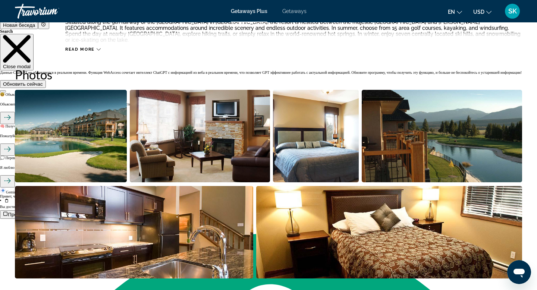
click at [181, 143] on img "Open full-screen image slider" at bounding box center [200, 136] width 140 height 93
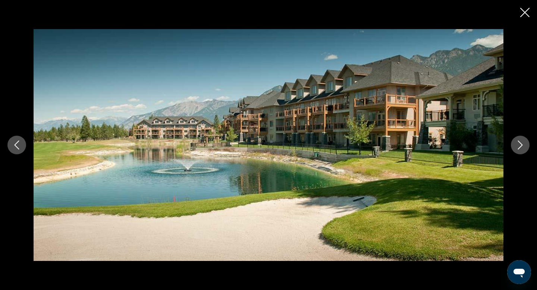
click at [521, 149] on icon "Next image" at bounding box center [520, 145] width 9 height 9
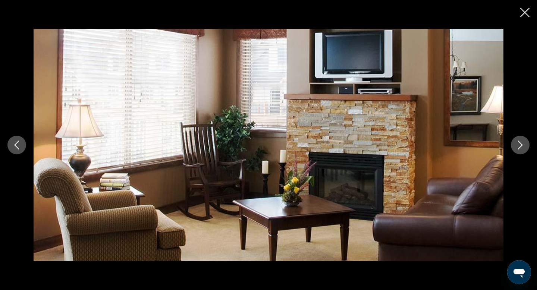
click at [521, 149] on icon "Next image" at bounding box center [520, 145] width 9 height 9
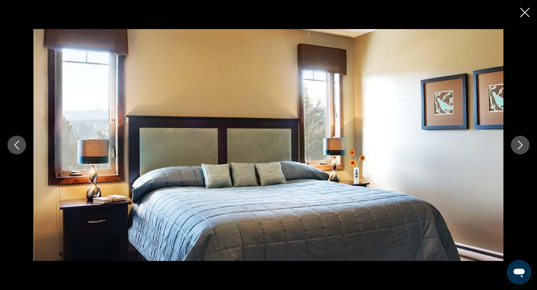
click at [521, 149] on icon "Next image" at bounding box center [520, 145] width 9 height 9
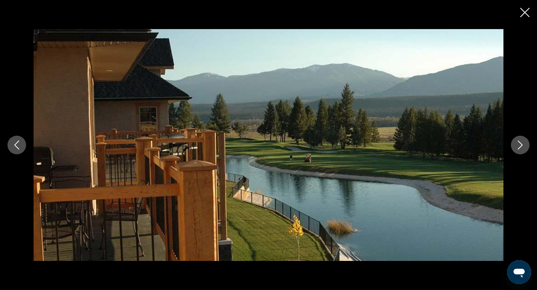
click at [521, 149] on icon "Next image" at bounding box center [520, 145] width 9 height 9
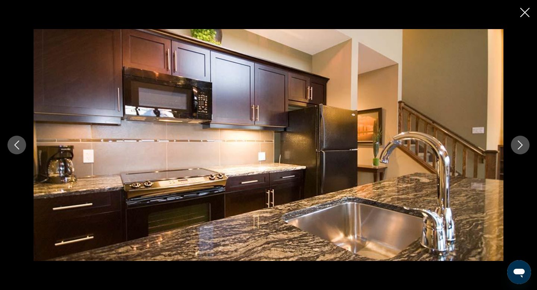
click at [521, 149] on icon "Next image" at bounding box center [520, 145] width 9 height 9
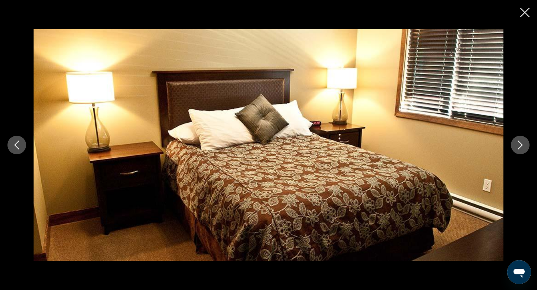
click at [521, 149] on icon "Next image" at bounding box center [520, 145] width 9 height 9
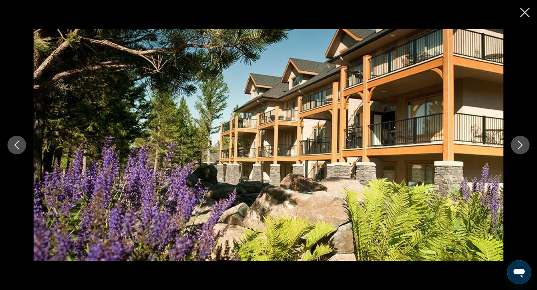
click at [521, 149] on icon "Next image" at bounding box center [520, 145] width 9 height 9
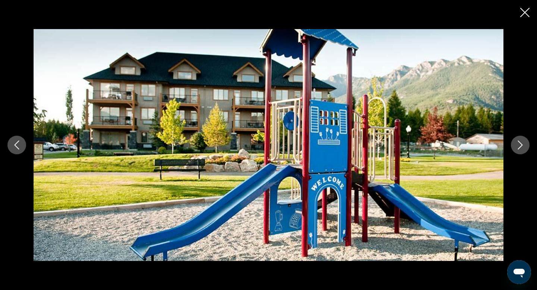
click at [521, 149] on icon "Next image" at bounding box center [520, 145] width 9 height 9
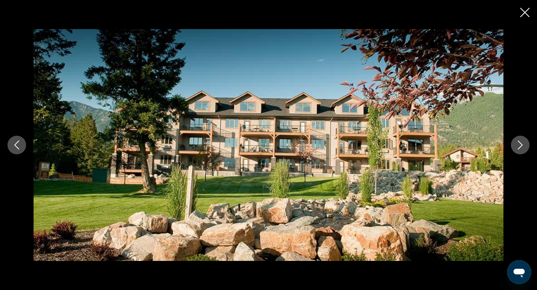
click at [521, 149] on icon "Next image" at bounding box center [520, 145] width 9 height 9
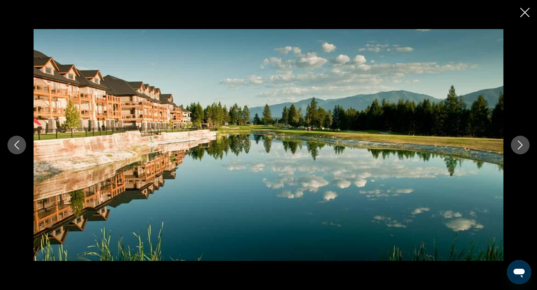
click at [521, 149] on icon "Next image" at bounding box center [520, 145] width 9 height 9
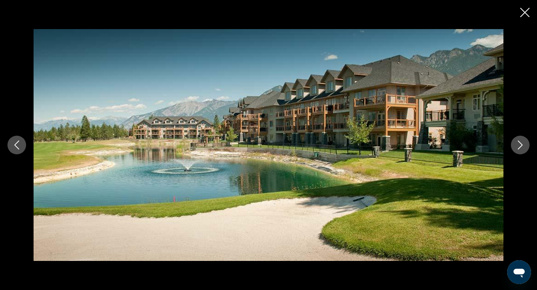
click at [521, 149] on icon "Next image" at bounding box center [520, 145] width 9 height 9
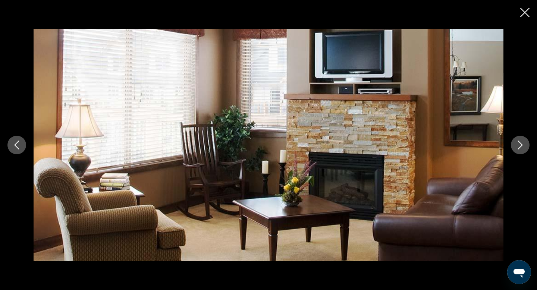
click at [521, 149] on icon "Next image" at bounding box center [520, 145] width 9 height 9
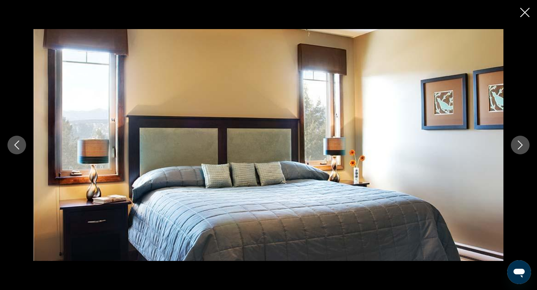
click at [521, 149] on icon "Next image" at bounding box center [520, 145] width 9 height 9
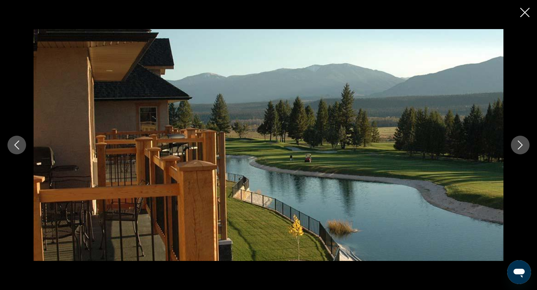
click at [521, 149] on icon "Next image" at bounding box center [520, 145] width 9 height 9
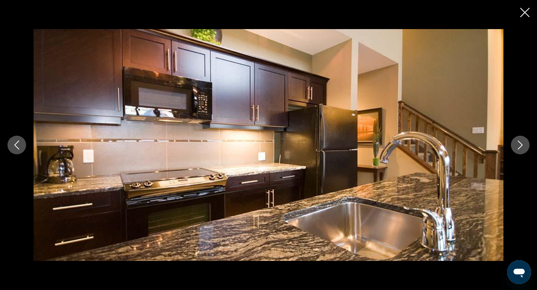
click at [521, 149] on icon "Next image" at bounding box center [520, 145] width 9 height 9
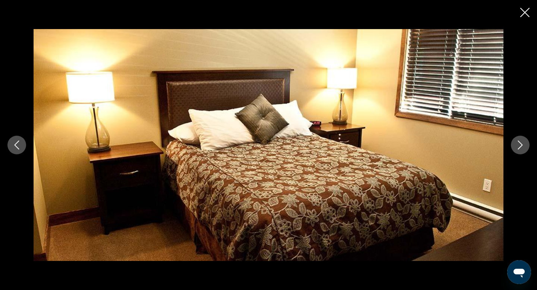
click at [521, 149] on icon "Next image" at bounding box center [520, 145] width 9 height 9
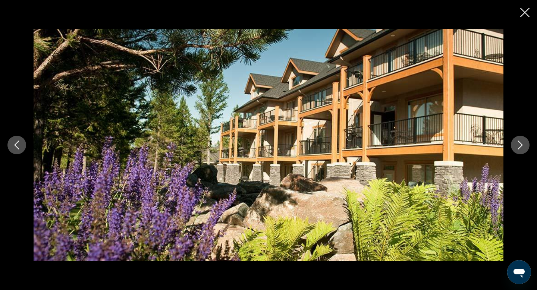
click at [521, 149] on icon "Next image" at bounding box center [520, 145] width 9 height 9
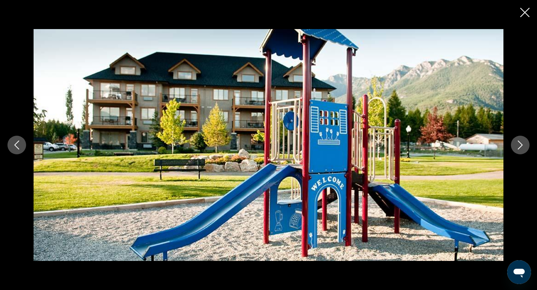
click at [521, 149] on icon "Next image" at bounding box center [520, 145] width 9 height 9
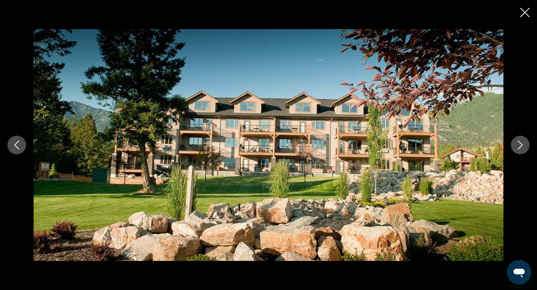
click at [521, 149] on icon "Next image" at bounding box center [520, 145] width 9 height 9
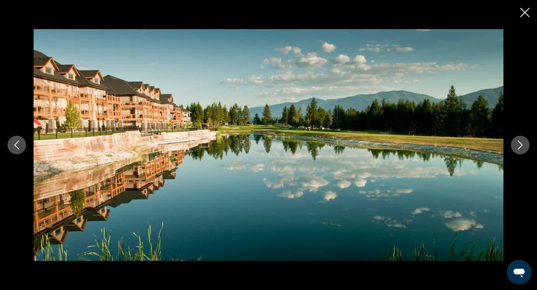
click at [521, 149] on icon "Next image" at bounding box center [520, 145] width 9 height 9
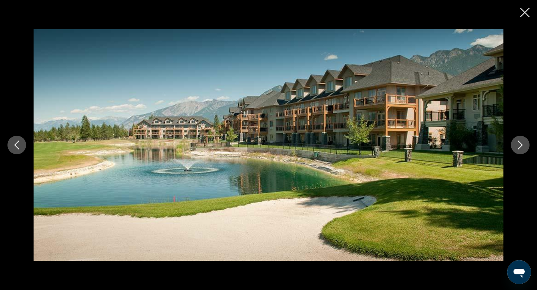
click at [521, 149] on icon "Next image" at bounding box center [520, 145] width 9 height 9
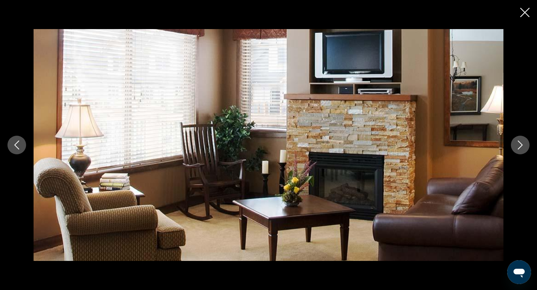
click at [521, 149] on icon "Next image" at bounding box center [520, 145] width 9 height 9
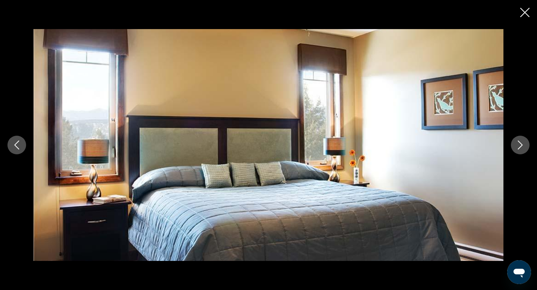
click at [521, 149] on icon "Next image" at bounding box center [520, 145] width 9 height 9
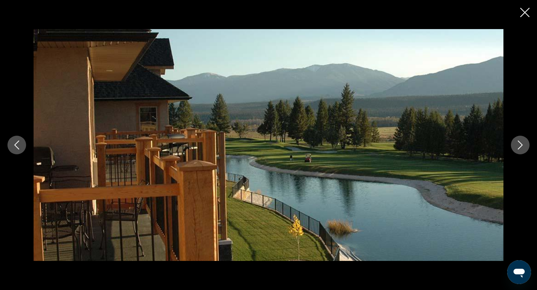
click at [521, 149] on icon "Next image" at bounding box center [520, 145] width 9 height 9
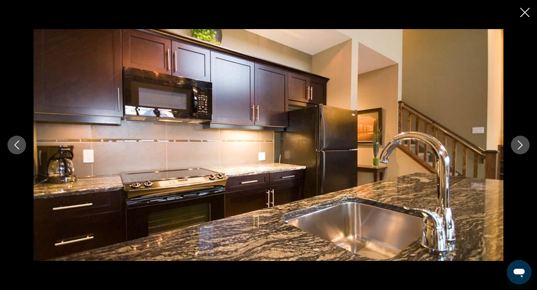
click at [521, 149] on icon "Next image" at bounding box center [520, 145] width 9 height 9
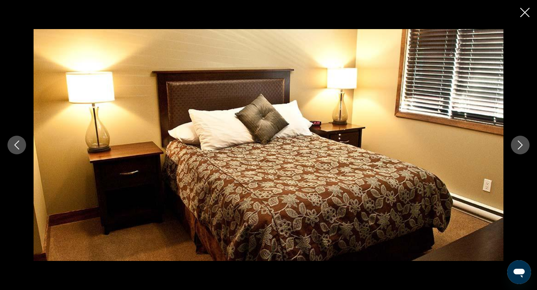
click at [521, 149] on icon "Next image" at bounding box center [520, 145] width 9 height 9
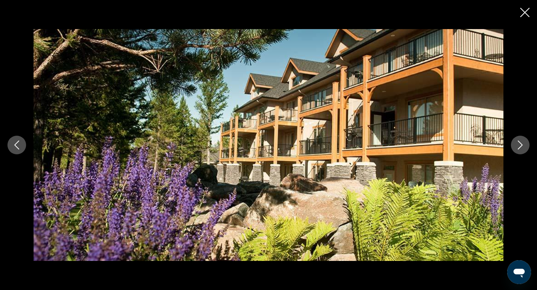
click at [527, 16] on icon "Close slideshow" at bounding box center [525, 12] width 9 height 9
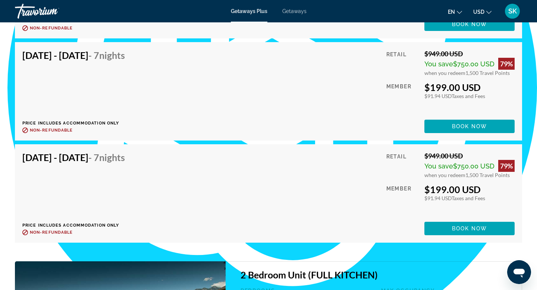
scroll to position [1774, 0]
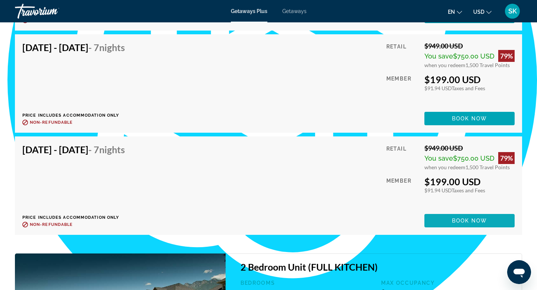
click at [470, 218] on span "Book now" at bounding box center [469, 221] width 35 height 6
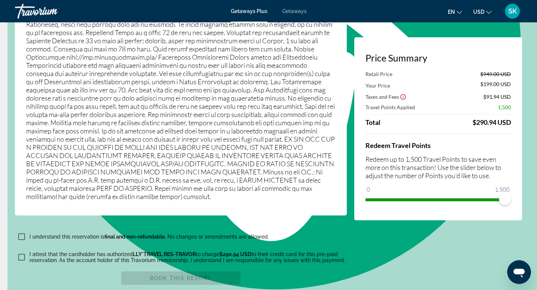
scroll to position [1284, 0]
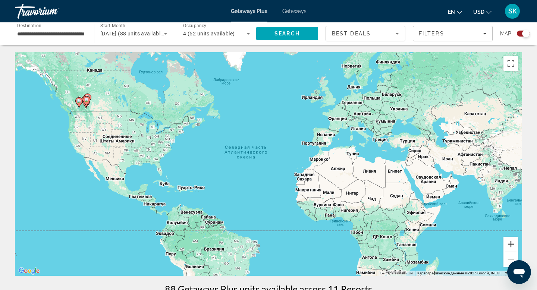
click at [515, 240] on button "Увеличить" at bounding box center [511, 244] width 15 height 15
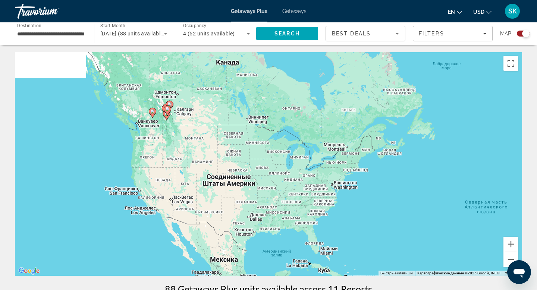
drag, startPoint x: 75, startPoint y: 125, endPoint x: 334, endPoint y: 192, distance: 268.0
click at [345, 192] on div "Чтобы активировать перетаскивание с помощью клавиатуры, нажмите Alt + Ввод. Пос…" at bounding box center [269, 164] width 508 height 224
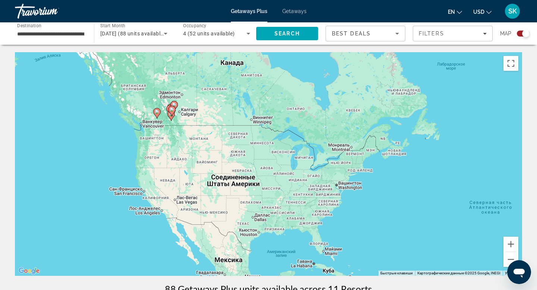
click at [156, 113] on image "Main content" at bounding box center [157, 112] width 4 height 4
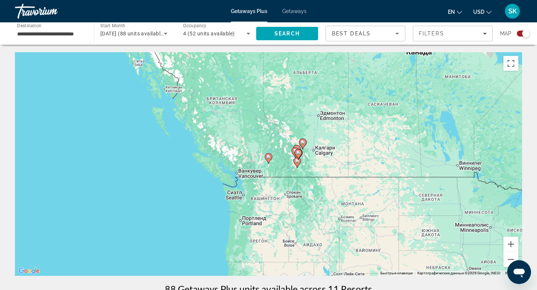
click at [268, 158] on image "Main content" at bounding box center [269, 157] width 4 height 4
type input "**********"
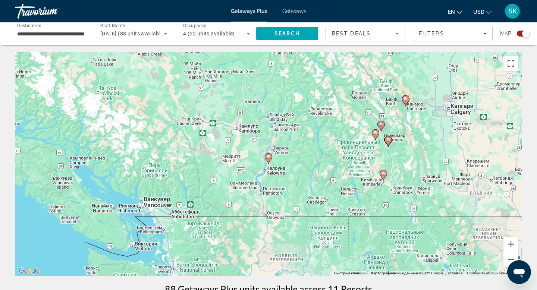
click at [268, 158] on image "Main content" at bounding box center [269, 157] width 4 height 4
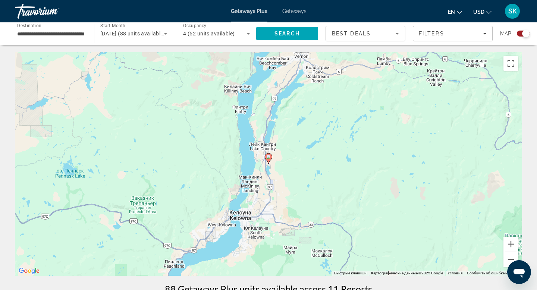
click at [269, 158] on image "Main content" at bounding box center [269, 157] width 4 height 4
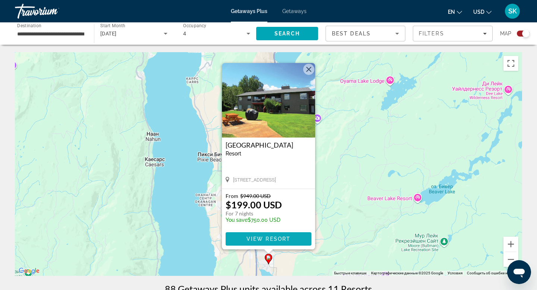
click at [271, 240] on span "View Resort" at bounding box center [269, 239] width 44 height 6
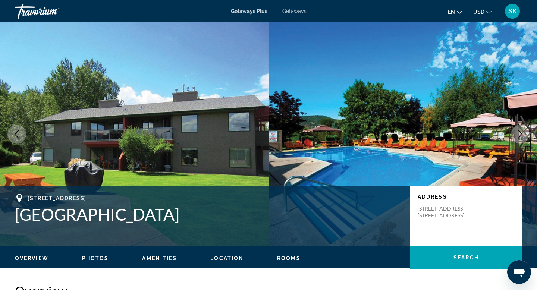
click at [521, 136] on icon "Next image" at bounding box center [520, 134] width 5 height 9
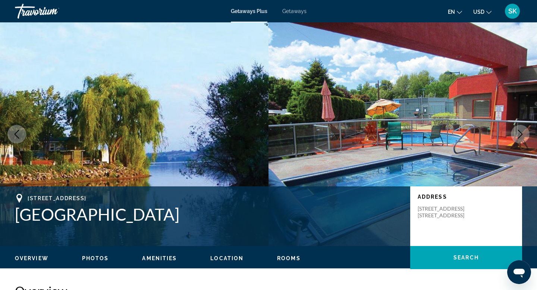
click at [521, 136] on icon "Next image" at bounding box center [520, 134] width 5 height 9
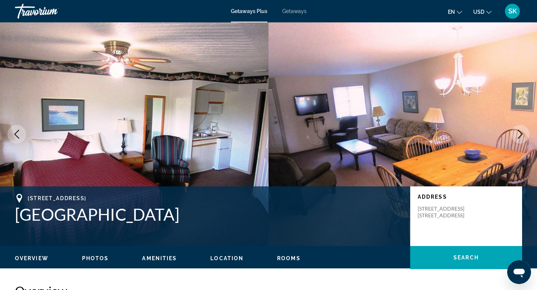
click at [521, 136] on icon "Next image" at bounding box center [520, 134] width 5 height 9
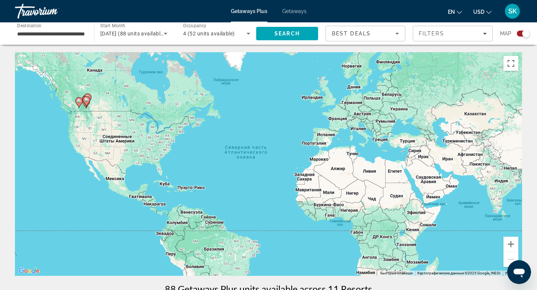
click at [87, 103] on icon "Main content" at bounding box center [86, 102] width 7 height 10
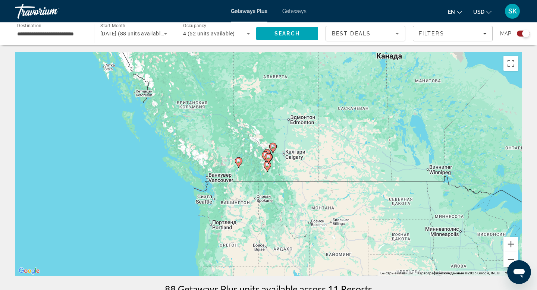
click at [269, 161] on icon "Main content" at bounding box center [268, 159] width 7 height 10
type input "**********"
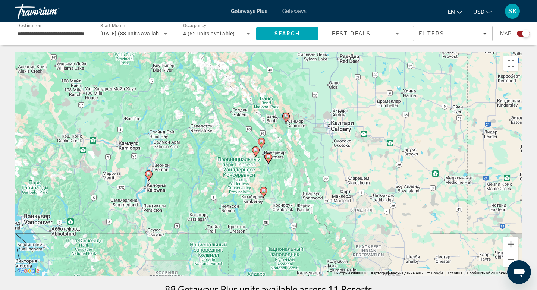
click at [269, 161] on icon "Main content" at bounding box center [268, 159] width 7 height 10
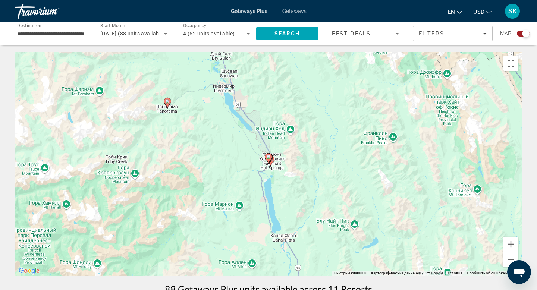
click at [269, 161] on icon "Main content" at bounding box center [268, 159] width 7 height 10
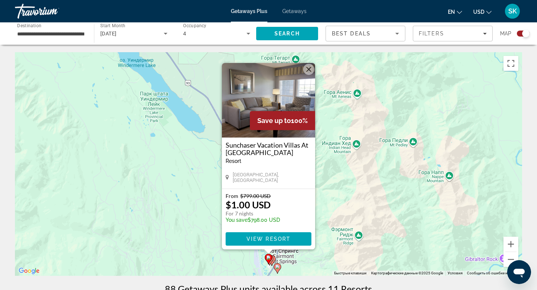
click at [311, 70] on button "Закрыть" at bounding box center [308, 69] width 11 height 11
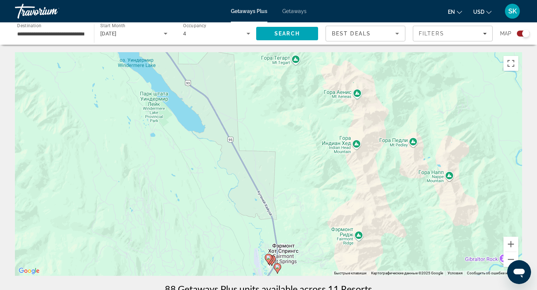
click at [274, 262] on gmp-advanced-marker "Main content" at bounding box center [271, 260] width 7 height 11
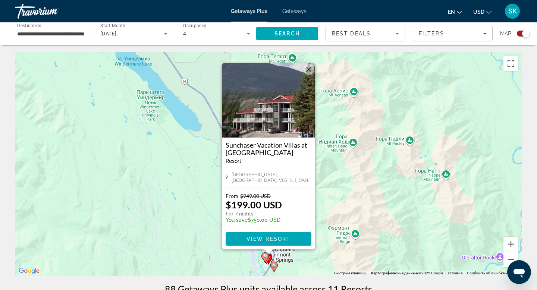
click at [310, 71] on button "Закрыть" at bounding box center [308, 69] width 11 height 11
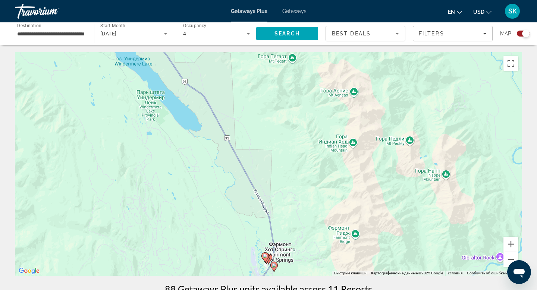
click at [268, 259] on gmp-advanced-marker "Main content" at bounding box center [265, 257] width 7 height 11
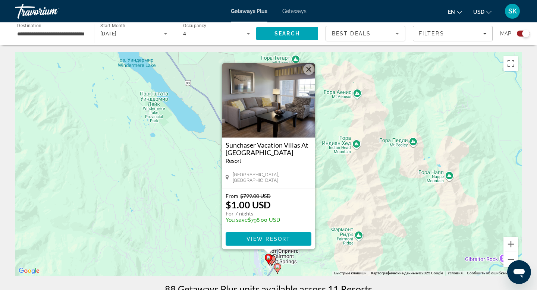
click at [312, 65] on button "Закрыть" at bounding box center [308, 69] width 11 height 11
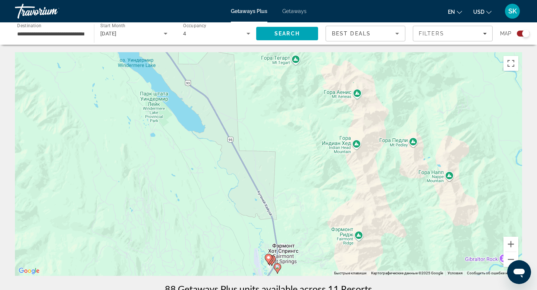
click at [274, 261] on icon "Main content" at bounding box center [272, 261] width 7 height 10
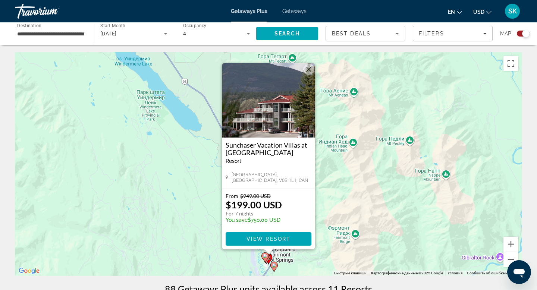
click at [311, 73] on button "Закрыть" at bounding box center [308, 69] width 11 height 11
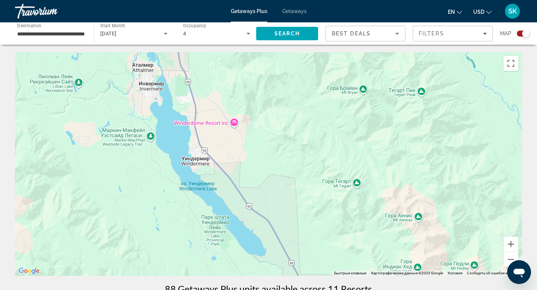
drag, startPoint x: 192, startPoint y: 109, endPoint x: 258, endPoint y: 234, distance: 141.2
click at [258, 234] on div "Чтобы активировать перетаскивание с помощью клавиатуры, нажмите Alt + Ввод. Пос…" at bounding box center [269, 164] width 508 height 224
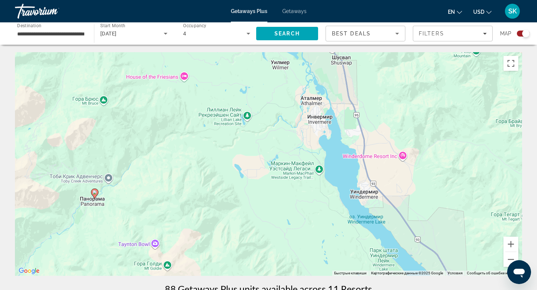
drag, startPoint x: 150, startPoint y: 126, endPoint x: 321, endPoint y: 159, distance: 174.1
click at [321, 159] on div "Чтобы активировать перетаскивание с помощью клавиатуры, нажмите Alt + Ввод. Пос…" at bounding box center [269, 164] width 508 height 224
click at [96, 190] on icon "Main content" at bounding box center [94, 194] width 7 height 10
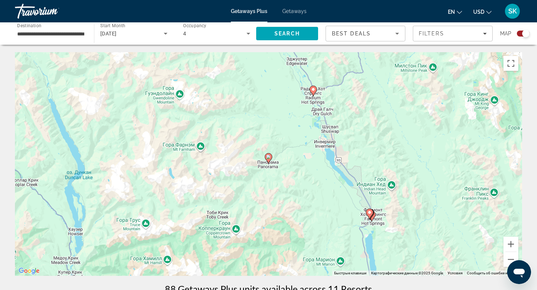
click at [314, 90] on image "Main content" at bounding box center [313, 89] width 4 height 4
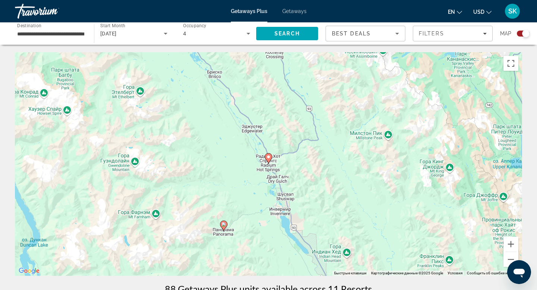
click at [269, 159] on icon "Main content" at bounding box center [268, 159] width 7 height 10
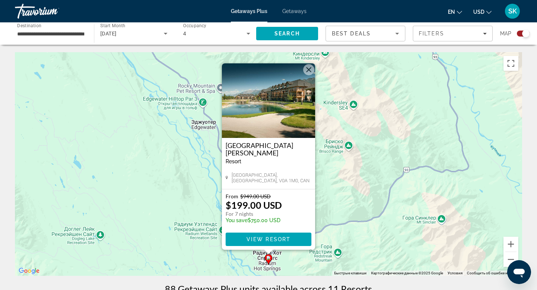
click at [309, 70] on button "Закрыть" at bounding box center [308, 69] width 11 height 11
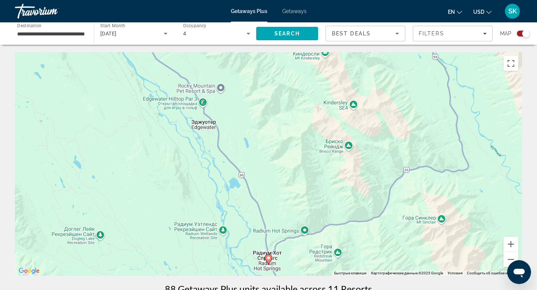
click at [117, 35] on span "[DATE]" at bounding box center [108, 34] width 16 height 6
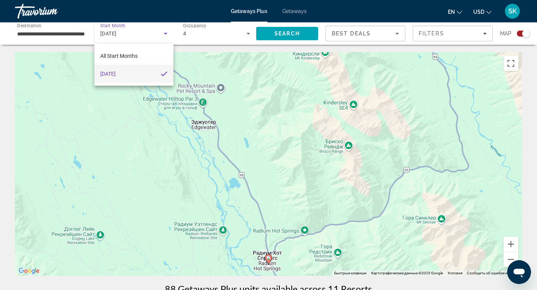
click at [75, 80] on div at bounding box center [268, 145] width 537 height 290
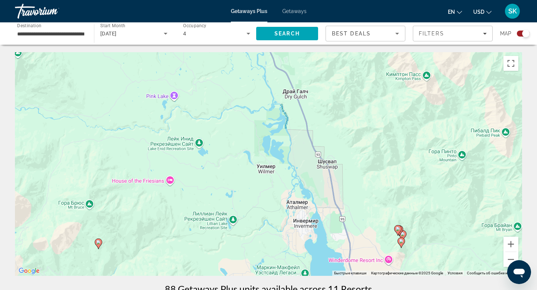
drag, startPoint x: 219, startPoint y: 188, endPoint x: 209, endPoint y: -46, distance: 233.5
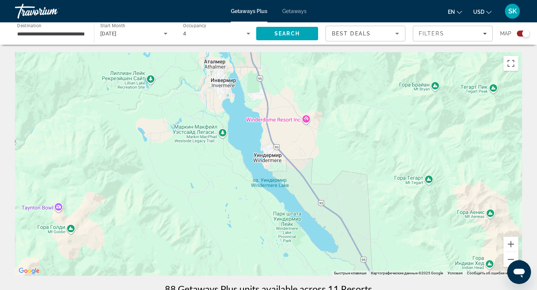
drag, startPoint x: 310, startPoint y: 181, endPoint x: 253, endPoint y: 84, distance: 112.4
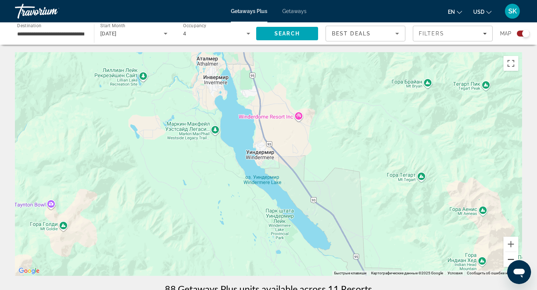
click at [508, 261] on button "Уменьшить" at bounding box center [511, 259] width 15 height 15
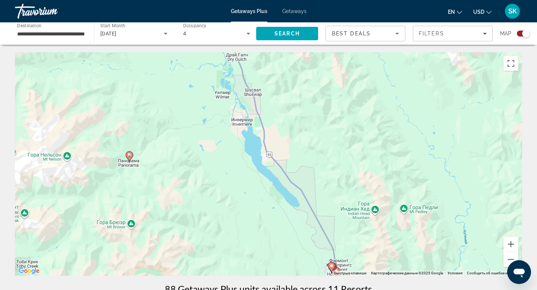
click at [333, 265] on image "Main content" at bounding box center [332, 266] width 4 height 4
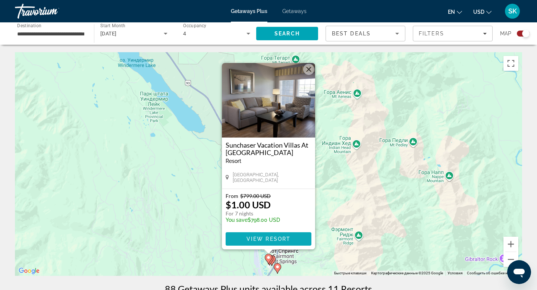
click at [262, 241] on span "View Resort" at bounding box center [269, 239] width 44 height 6
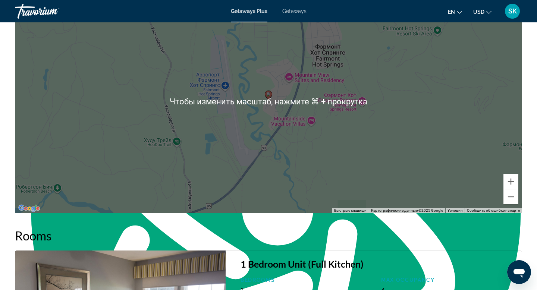
scroll to position [1114, 0]
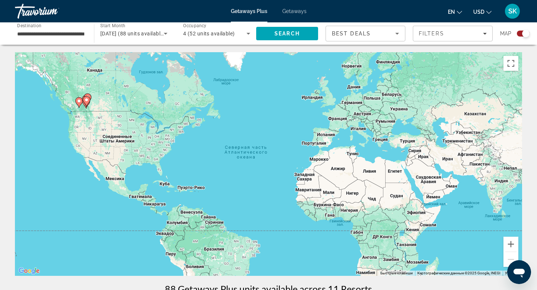
click at [87, 103] on icon "Main content" at bounding box center [86, 102] width 7 height 10
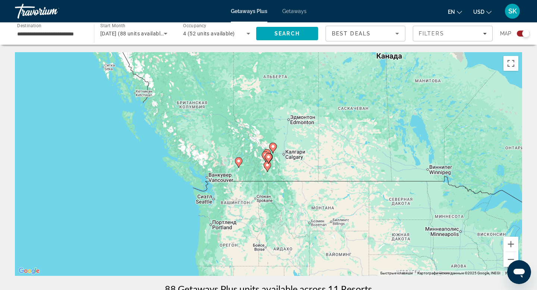
click at [272, 163] on gmp-advanced-marker "Main content" at bounding box center [268, 158] width 7 height 11
type input "**********"
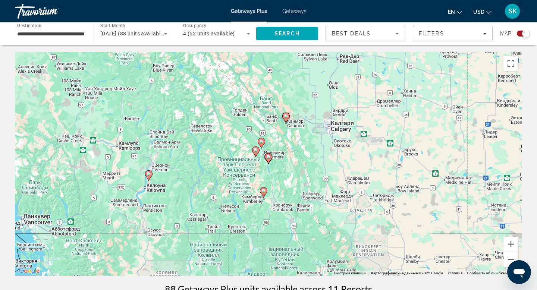
click at [264, 196] on icon "Main content" at bounding box center [264, 193] width 7 height 10
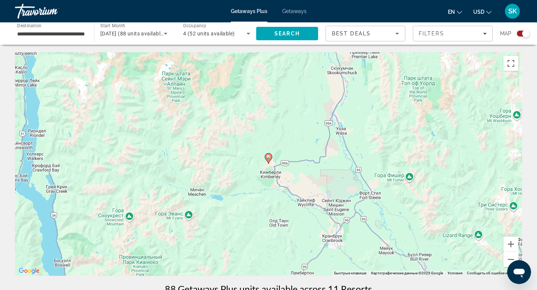
click at [270, 158] on image "Main content" at bounding box center [269, 157] width 4 height 4
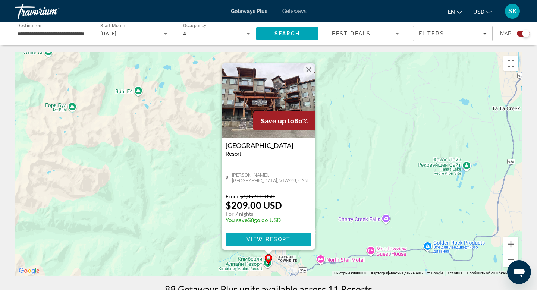
click at [274, 240] on span "View Resort" at bounding box center [269, 240] width 44 height 6
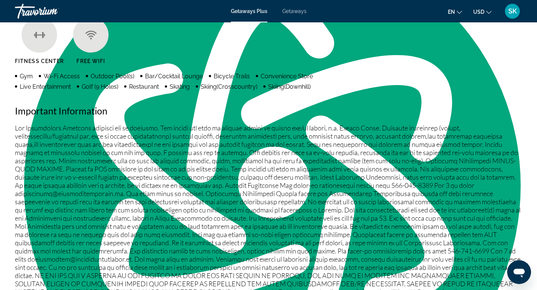
scroll to position [565, 0]
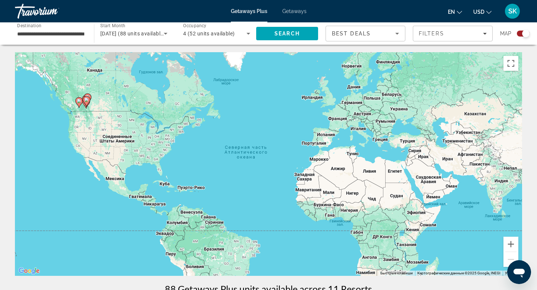
click at [88, 102] on icon "Main content" at bounding box center [86, 102] width 7 height 10
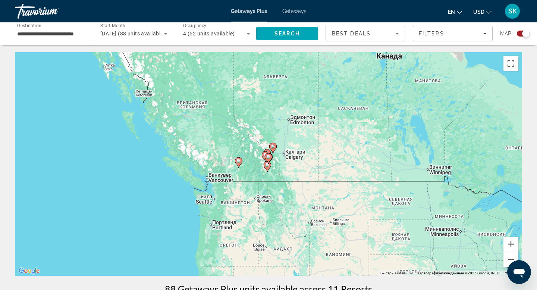
click at [269, 163] on gmp-advanced-marker "Main content" at bounding box center [268, 158] width 7 height 11
type input "**********"
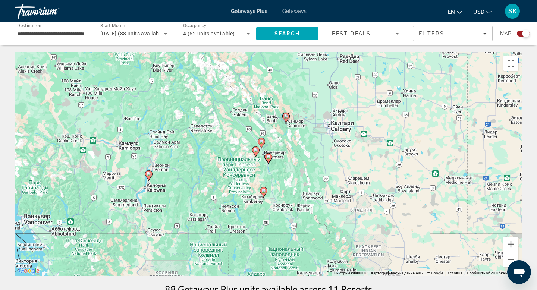
click at [286, 121] on icon "Main content" at bounding box center [286, 118] width 7 height 10
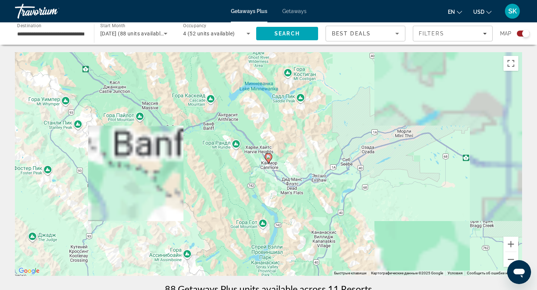
click at [269, 158] on image "Main content" at bounding box center [269, 157] width 4 height 4
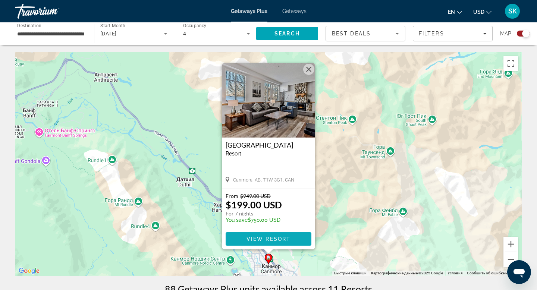
click at [273, 240] on span "View Resort" at bounding box center [269, 239] width 44 height 6
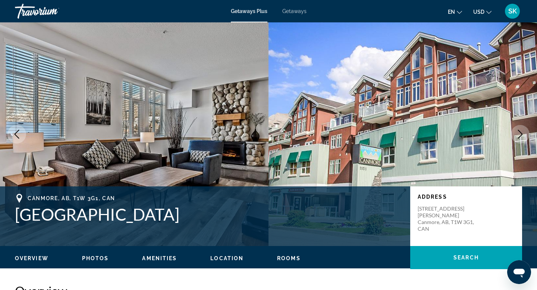
click at [517, 127] on button "Next image" at bounding box center [520, 134] width 19 height 19
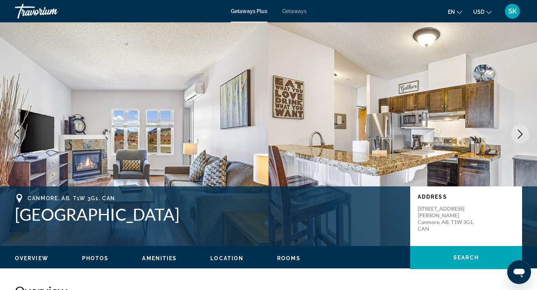
click at [517, 127] on button "Next image" at bounding box center [520, 134] width 19 height 19
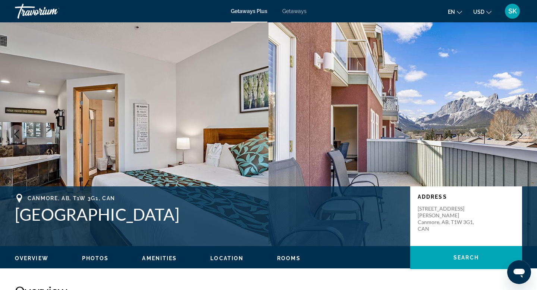
click at [517, 127] on button "Next image" at bounding box center [520, 134] width 19 height 19
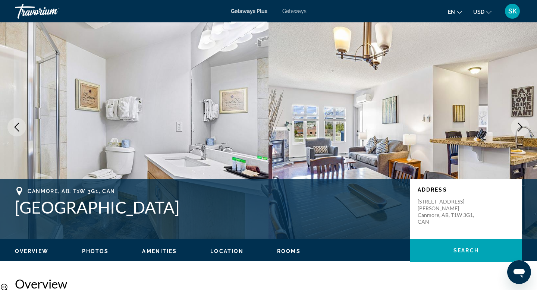
scroll to position [6, 0]
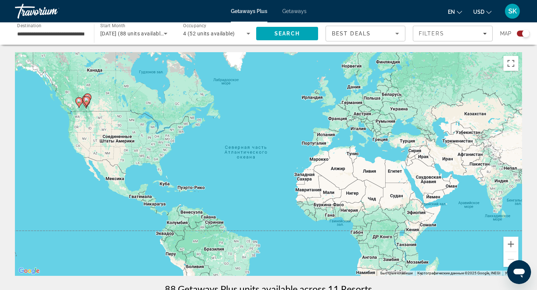
click at [88, 106] on gmp-advanced-marker "Main content" at bounding box center [86, 101] width 7 height 11
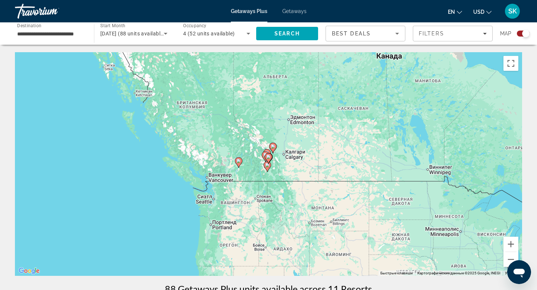
click at [269, 161] on icon "Main content" at bounding box center [268, 159] width 7 height 10
type input "**********"
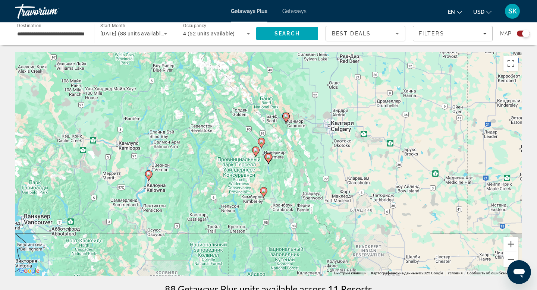
click at [269, 161] on icon "Main content" at bounding box center [268, 159] width 7 height 10
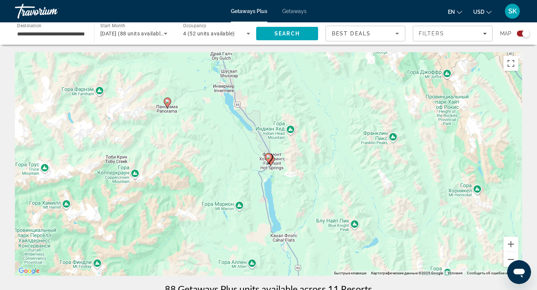
click at [269, 161] on icon "Main content" at bounding box center [268, 159] width 7 height 10
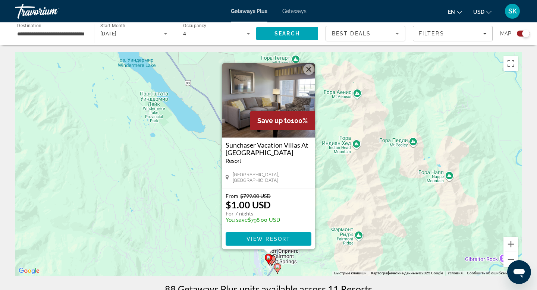
click at [308, 70] on button "Закрыть" at bounding box center [308, 69] width 11 height 11
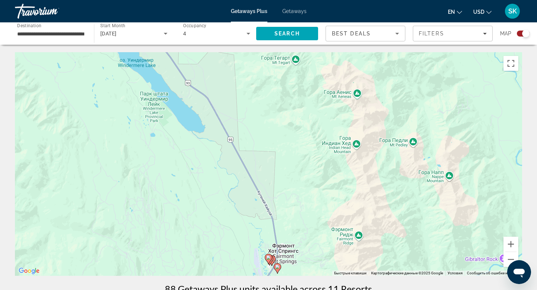
click at [277, 266] on image "Main content" at bounding box center [277, 267] width 4 height 4
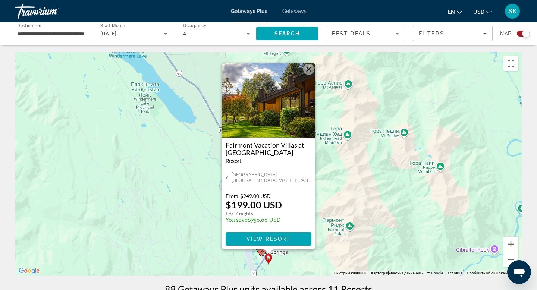
click at [308, 72] on button "Закрыть" at bounding box center [308, 69] width 11 height 11
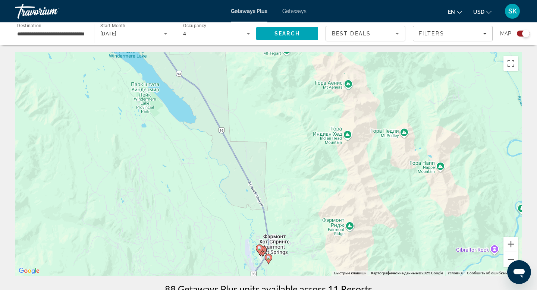
click at [220, 34] on div "4" at bounding box center [214, 33] width 63 height 9
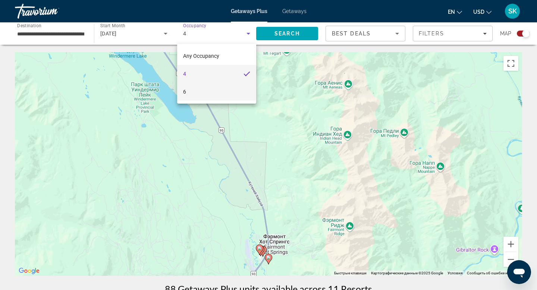
click at [206, 89] on mat-option "6" at bounding box center [216, 92] width 79 height 18
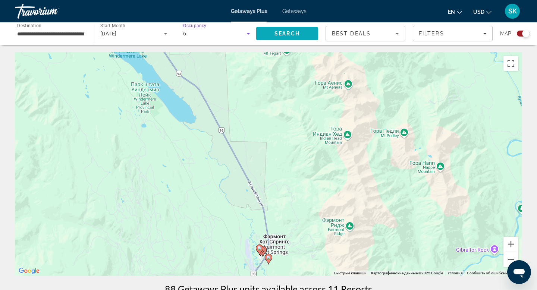
click at [273, 35] on span "Search" at bounding box center [287, 34] width 62 height 18
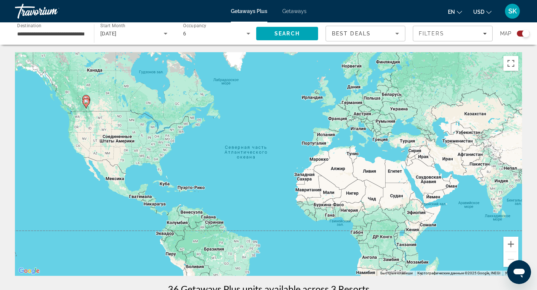
click at [90, 105] on div "Чтобы активировать перетаскивание с помощью клавиатуры, нажмите Alt + Ввод. Пос…" at bounding box center [269, 164] width 508 height 224
click at [84, 102] on icon "Main content" at bounding box center [86, 104] width 7 height 10
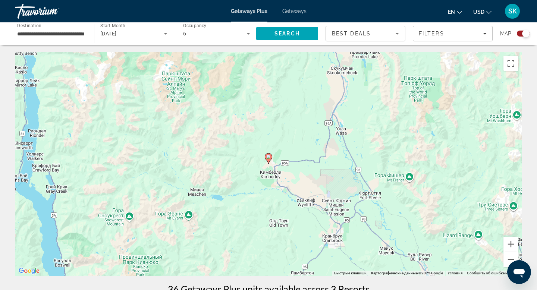
click at [268, 158] on image "Main content" at bounding box center [269, 157] width 4 height 4
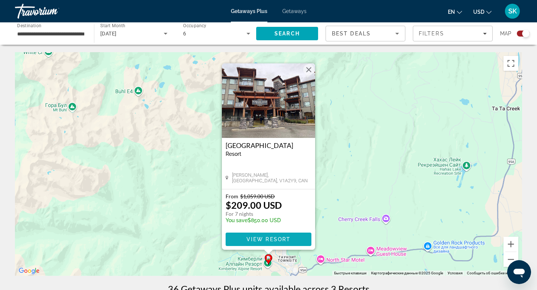
click at [277, 235] on span "Main content" at bounding box center [269, 240] width 86 height 18
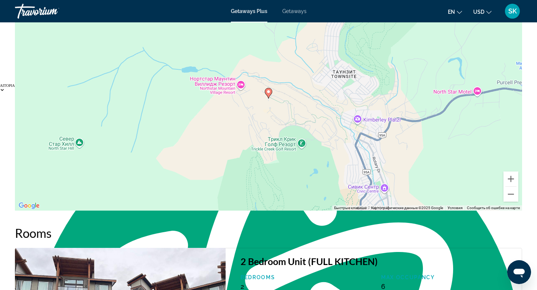
scroll to position [613, 0]
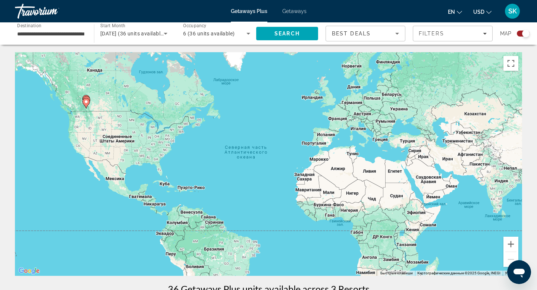
click at [87, 98] on gmp-advanced-marker "Main content" at bounding box center [85, 103] width 7 height 11
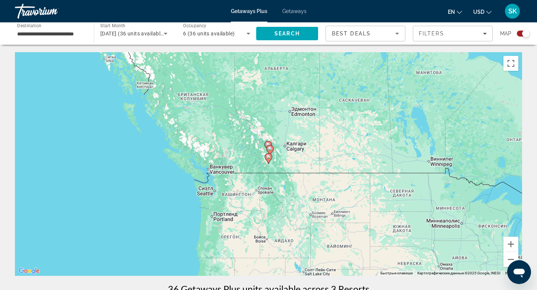
click at [270, 149] on image "Main content" at bounding box center [270, 149] width 4 height 4
type input "**********"
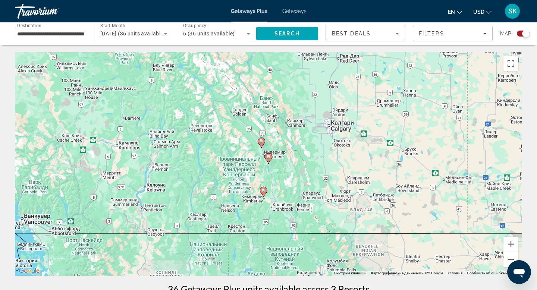
click at [271, 161] on gmp-advanced-marker "Main content" at bounding box center [268, 158] width 7 height 11
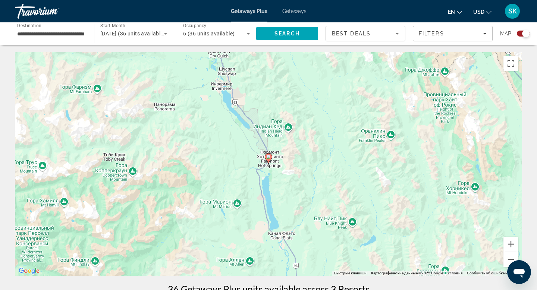
click at [271, 161] on gmp-advanced-marker "Main content" at bounding box center [268, 158] width 7 height 11
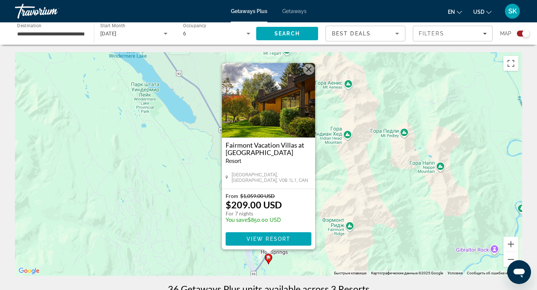
click at [312, 68] on button "Закрыть" at bounding box center [308, 69] width 11 height 11
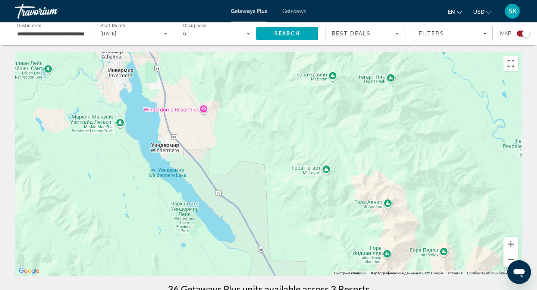
drag, startPoint x: 166, startPoint y: 107, endPoint x: 247, endPoint y: 265, distance: 177.1
click at [249, 272] on div "Чтобы активировать перетаскивание с помощью клавиатуры, нажмите Alt + Ввод. Пос…" at bounding box center [269, 164] width 508 height 224
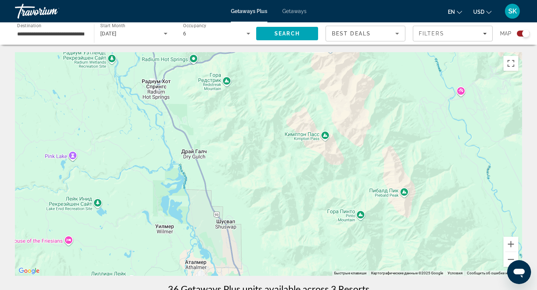
drag, startPoint x: 181, startPoint y: 126, endPoint x: 223, endPoint y: 290, distance: 169.6
click at [158, 91] on icon "Main content" at bounding box center [158, 88] width 7 height 10
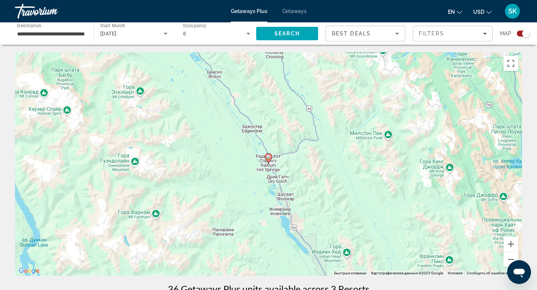
click at [269, 159] on image "Main content" at bounding box center [269, 157] width 4 height 4
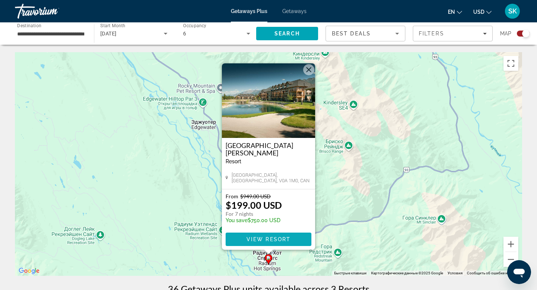
click at [287, 244] on span "Main content" at bounding box center [269, 240] width 86 height 18
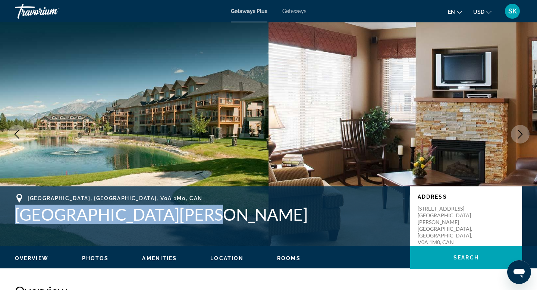
drag, startPoint x: 198, startPoint y: 218, endPoint x: 15, endPoint y: 214, distance: 182.9
type textarea "**********"
click at [15, 214] on h1 "[GEOGRAPHIC_DATA][PERSON_NAME]" at bounding box center [209, 214] width 388 height 19
copy h1 "[GEOGRAPHIC_DATA][PERSON_NAME]"
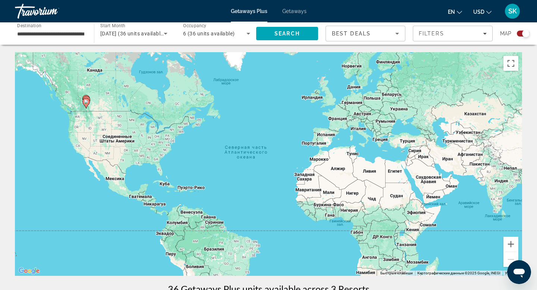
click at [212, 35] on span "6 (36 units available)" at bounding box center [209, 34] width 52 height 6
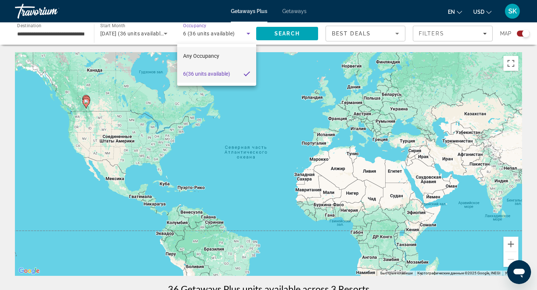
click at [213, 56] on span "Any Occupancy" at bounding box center [201, 56] width 36 height 6
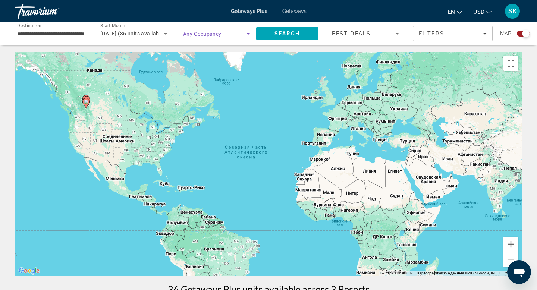
click at [218, 38] on span "Search widget" at bounding box center [214, 33] width 63 height 9
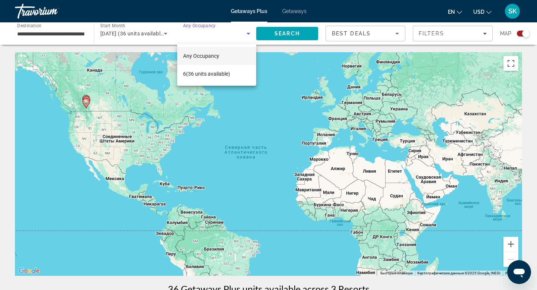
click at [287, 31] on div at bounding box center [268, 145] width 537 height 290
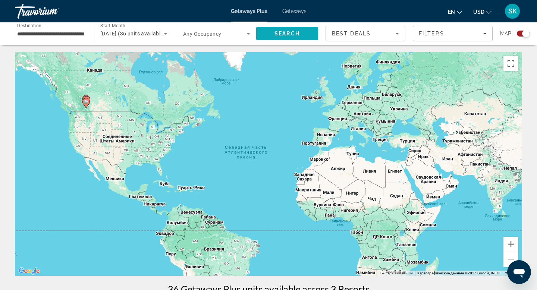
click at [286, 35] on span "Search" at bounding box center [287, 34] width 25 height 6
click at [87, 97] on icon "Main content" at bounding box center [86, 102] width 7 height 10
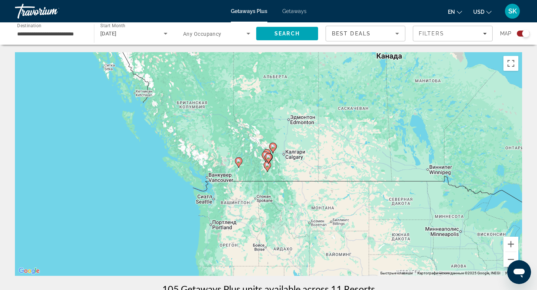
click at [271, 158] on image "Main content" at bounding box center [269, 157] width 4 height 4
type input "**********"
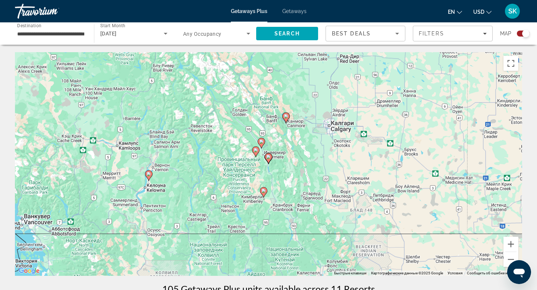
click at [271, 158] on image "Main content" at bounding box center [269, 157] width 4 height 4
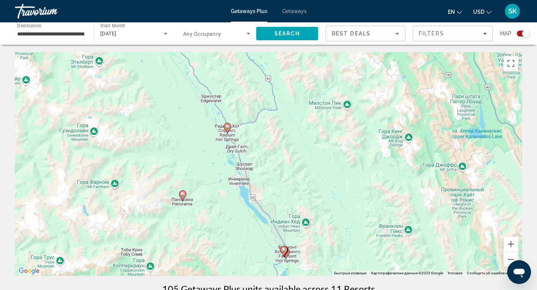
drag, startPoint x: 194, startPoint y: 72, endPoint x: 217, endPoint y: 163, distance: 93.5
click at [211, 168] on div "Чтобы активировать перетаскивание с помощью клавиатуры, нажмите Alt + Ввод. Пос…" at bounding box center [269, 164] width 508 height 224
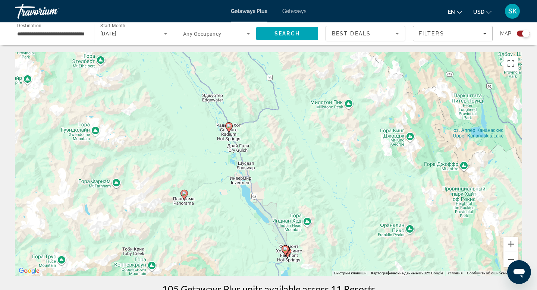
click at [227, 128] on image "Main content" at bounding box center [229, 126] width 4 height 4
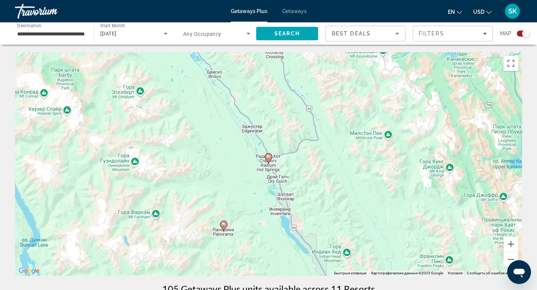
click at [270, 160] on icon "Main content" at bounding box center [268, 159] width 7 height 10
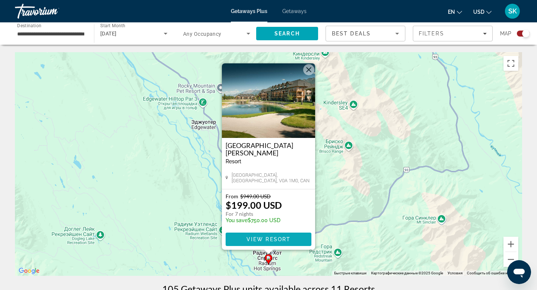
click at [256, 239] on span "View Resort" at bounding box center [269, 240] width 44 height 6
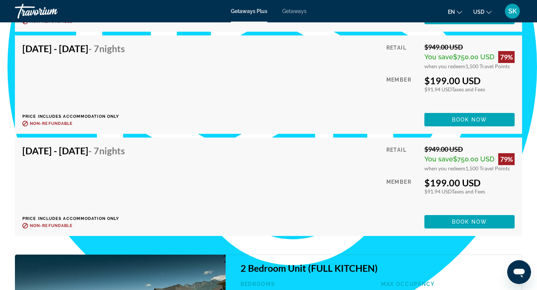
scroll to position [1791, 0]
